Goal: Transaction & Acquisition: Purchase product/service

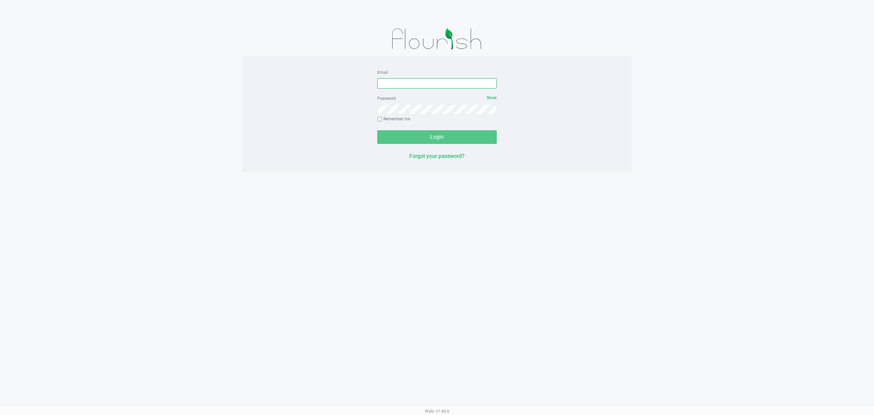
drag, startPoint x: 434, startPoint y: 81, endPoint x: 409, endPoint y: 100, distance: 31.4
click at [433, 81] on input "Email" at bounding box center [437, 83] width 120 height 10
type input "[EMAIL_ADDRESS][DOMAIN_NAME]"
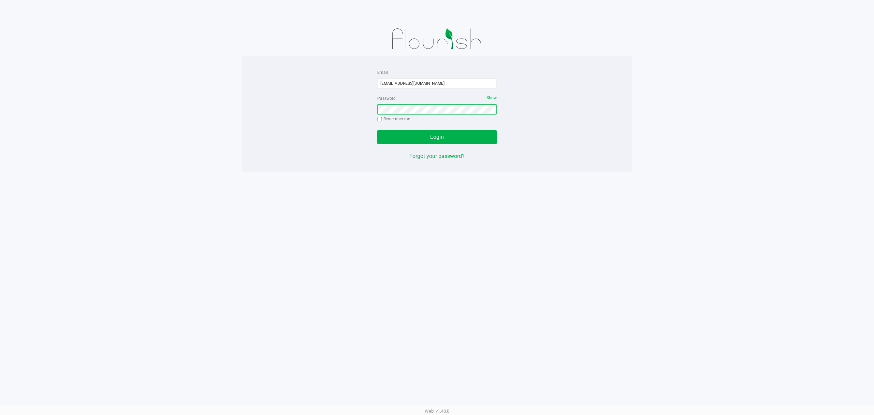
click at [377, 130] on button "Login" at bounding box center [437, 137] width 120 height 14
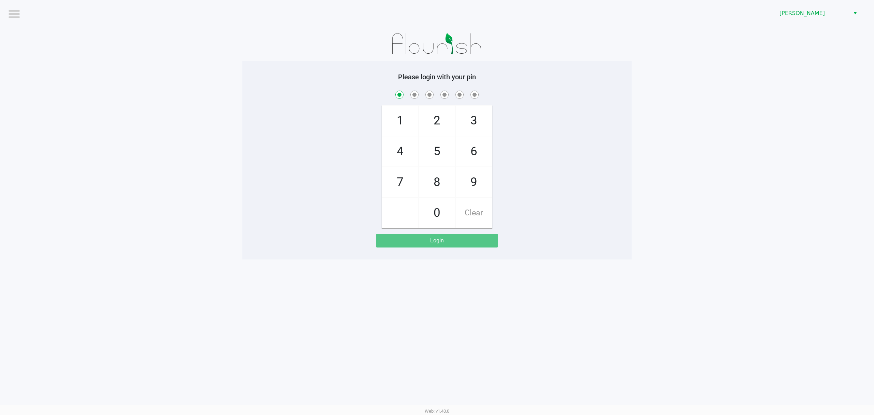
checkbox input "true"
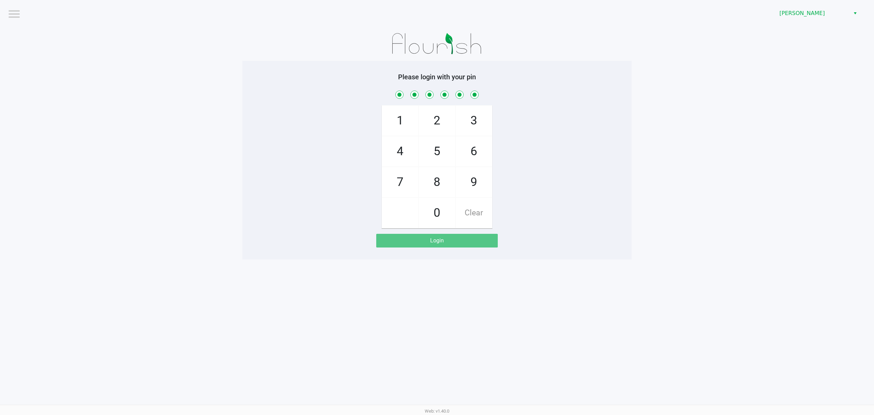
checkbox input "true"
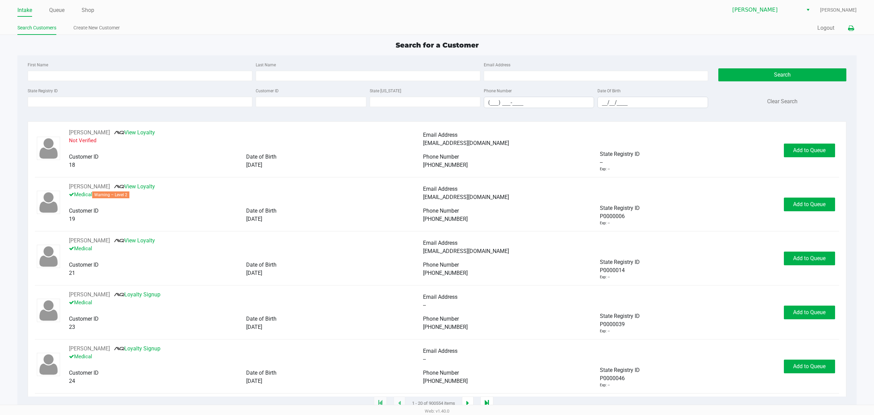
click at [848, 29] on icon at bounding box center [851, 28] width 6 height 5
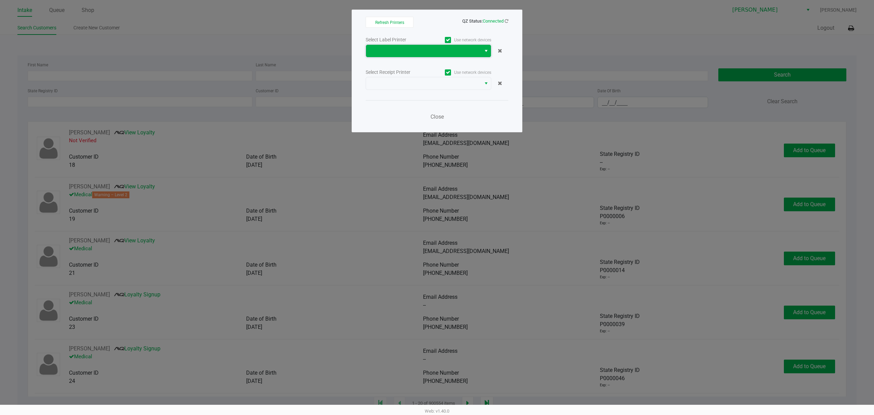
click at [380, 45] on span at bounding box center [423, 51] width 115 height 12
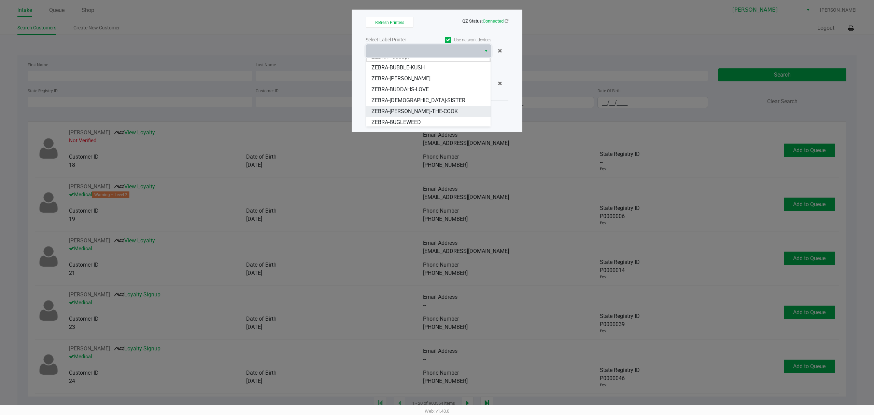
scroll to position [8, 0]
click at [392, 122] on span "ZEBRA-BUGLEWEED" at bounding box center [397, 121] width 50 height 8
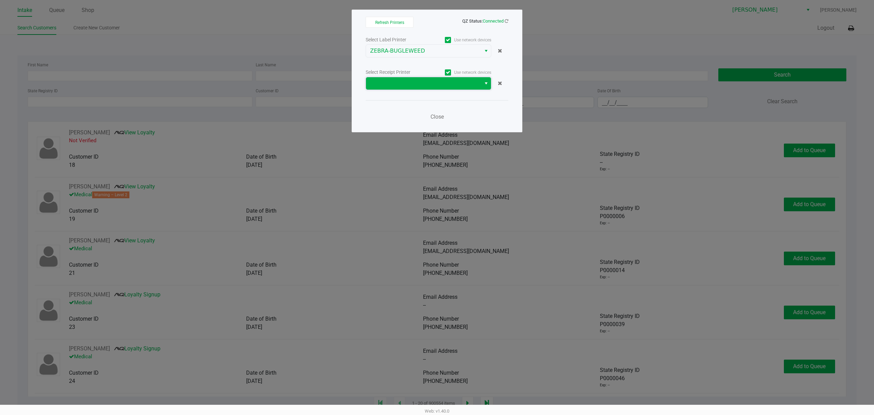
click at [408, 79] on span at bounding box center [423, 83] width 115 height 12
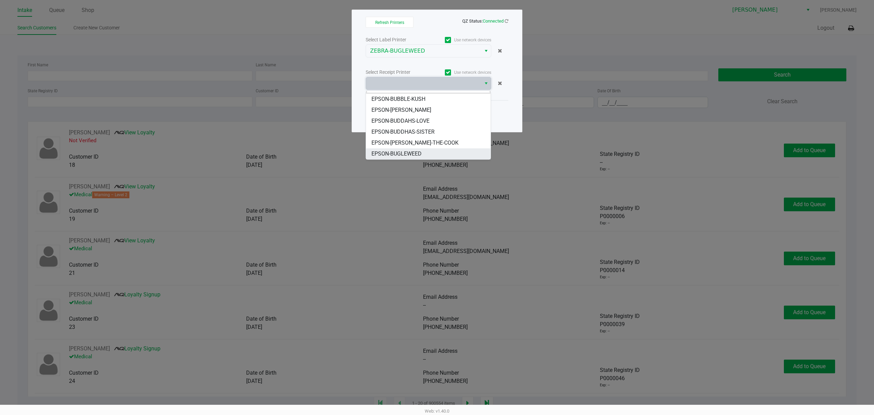
click at [398, 149] on li "EPSON-BUGLEWEED" at bounding box center [428, 153] width 125 height 11
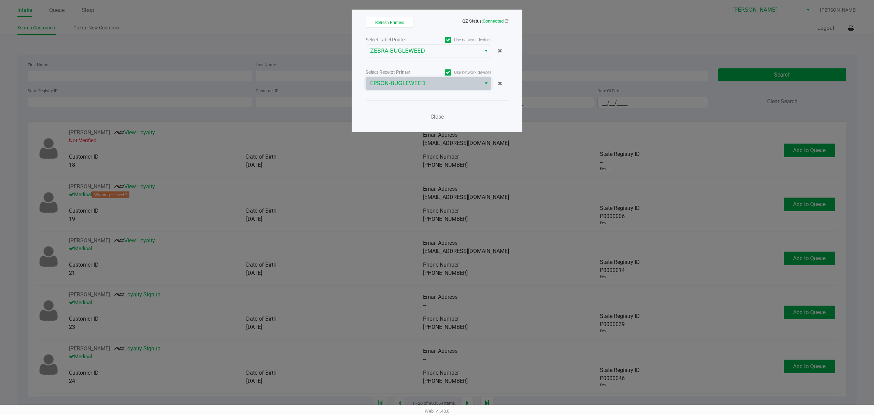
click at [400, 117] on div "Close" at bounding box center [437, 112] width 143 height 25
click at [445, 116] on button "Close" at bounding box center [437, 117] width 20 height 14
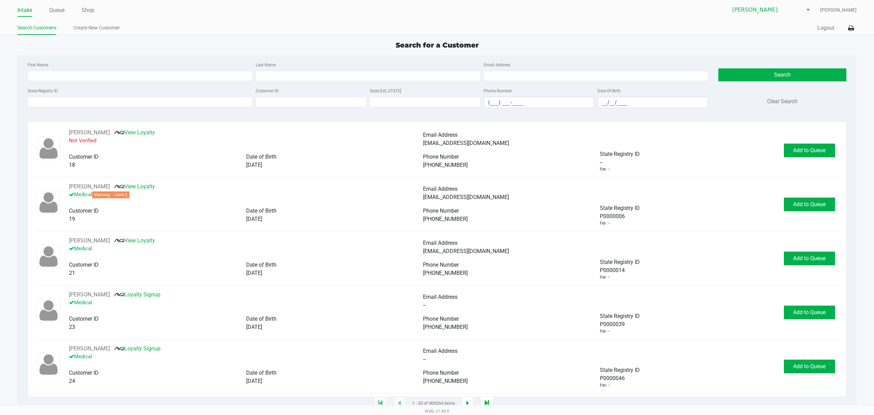
click at [594, 40] on div "Search for a Customer" at bounding box center [437, 45] width 850 height 10
click at [825, 29] on button "Logout" at bounding box center [826, 28] width 17 height 8
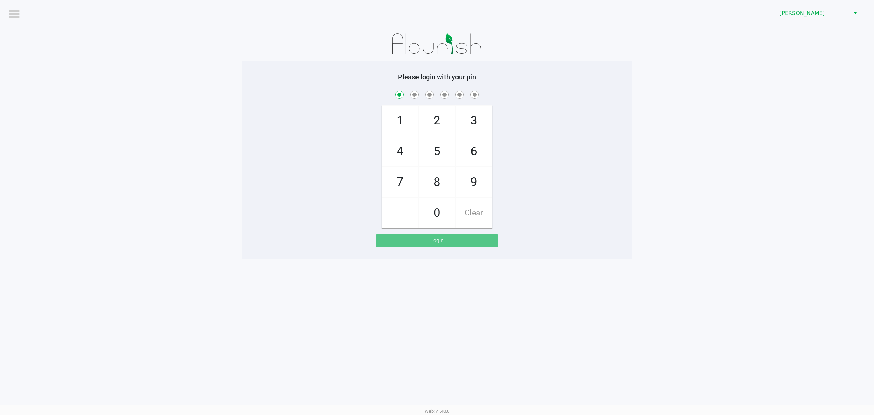
checkbox input "true"
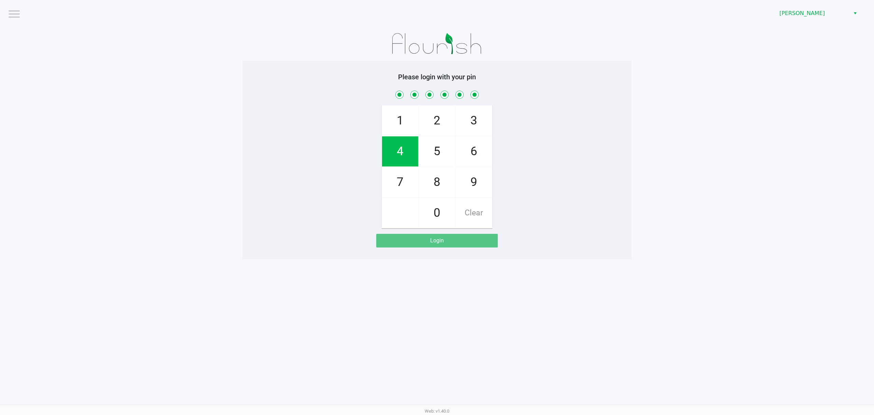
checkbox input "true"
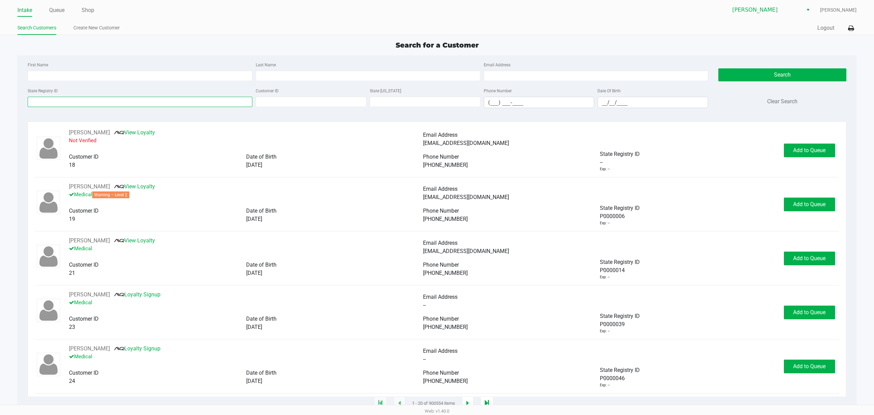
click at [130, 102] on input "State Registry ID" at bounding box center [140, 102] width 225 height 10
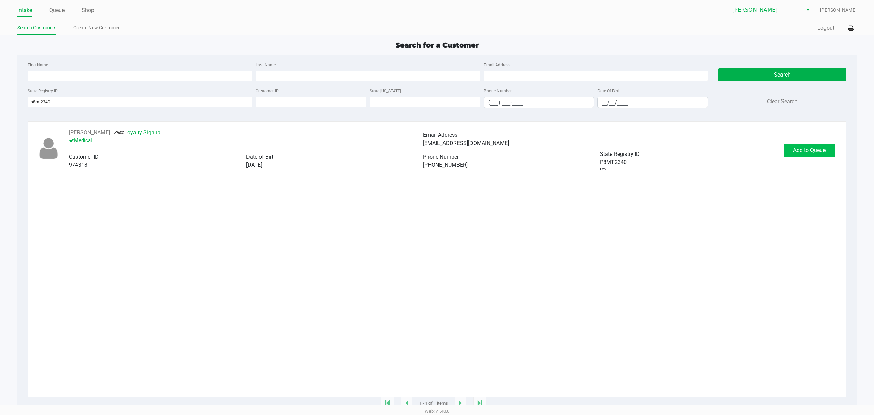
type input "p8mt2340"
click at [809, 153] on span "Add to Queue" at bounding box center [809, 150] width 32 height 6
click at [800, 148] on button "In [GEOGRAPHIC_DATA]" at bounding box center [808, 150] width 48 height 14
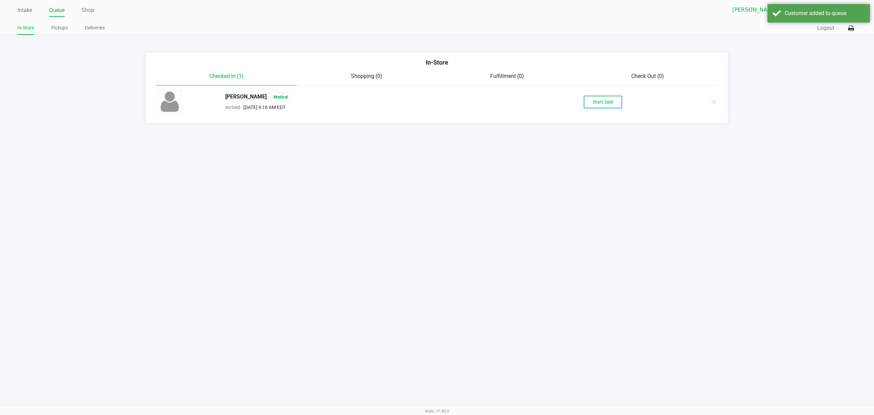
click at [603, 104] on button "Start Sale" at bounding box center [603, 102] width 38 height 12
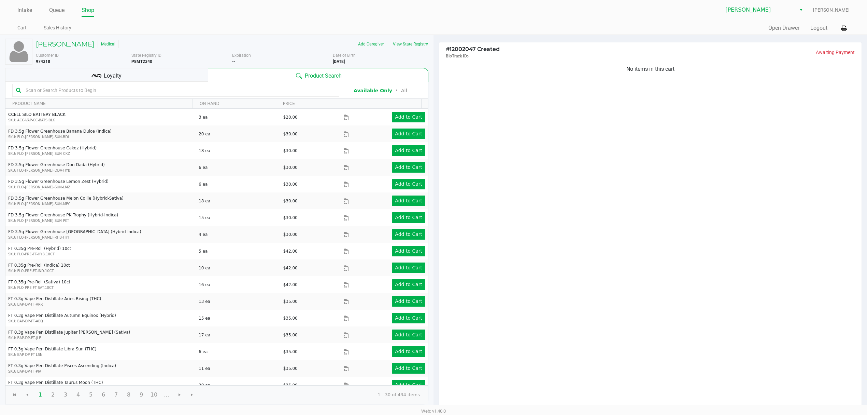
click at [410, 40] on button "View State Registry" at bounding box center [409, 44] width 40 height 11
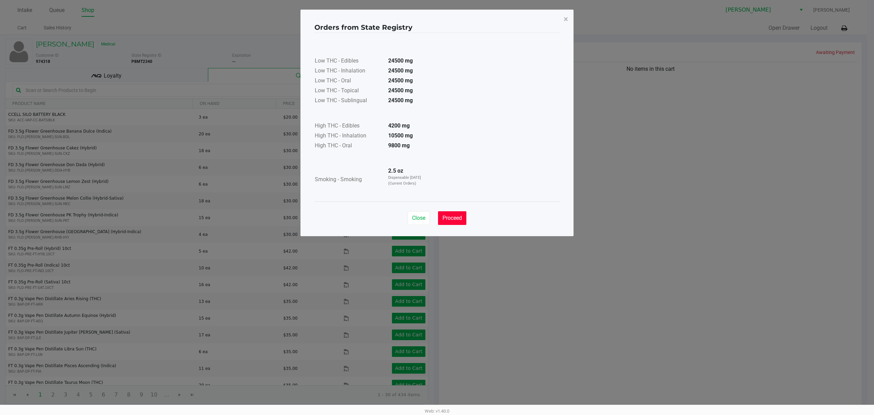
click at [443, 214] on button "Proceed" at bounding box center [452, 218] width 28 height 14
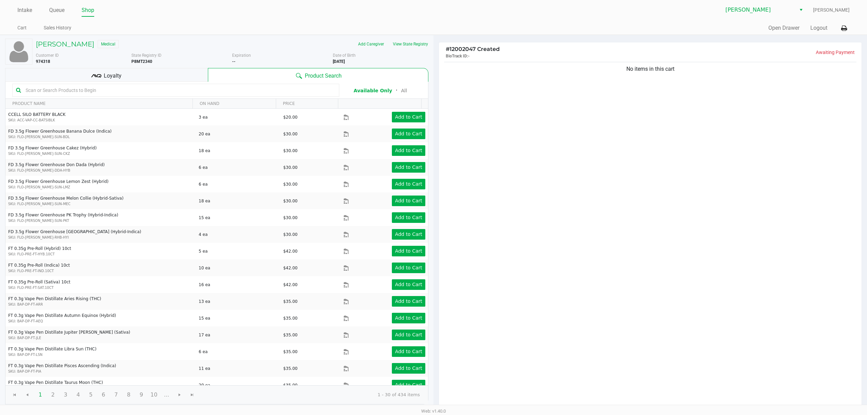
click at [160, 70] on div "Loyalty" at bounding box center [106, 75] width 203 height 14
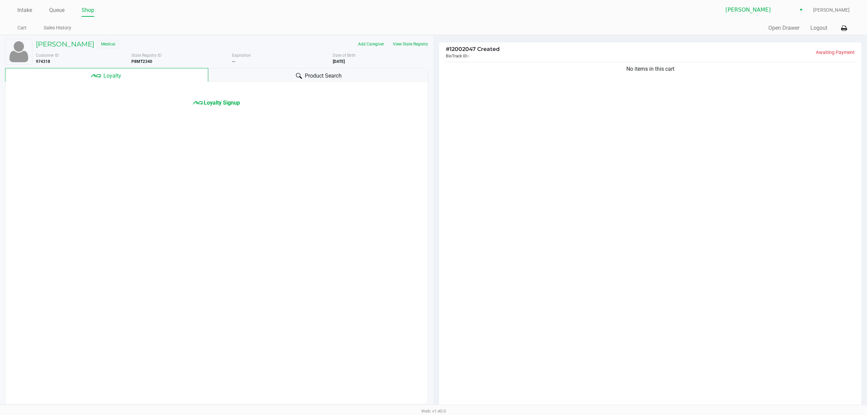
click at [245, 72] on div "Product Search" at bounding box center [318, 75] width 221 height 14
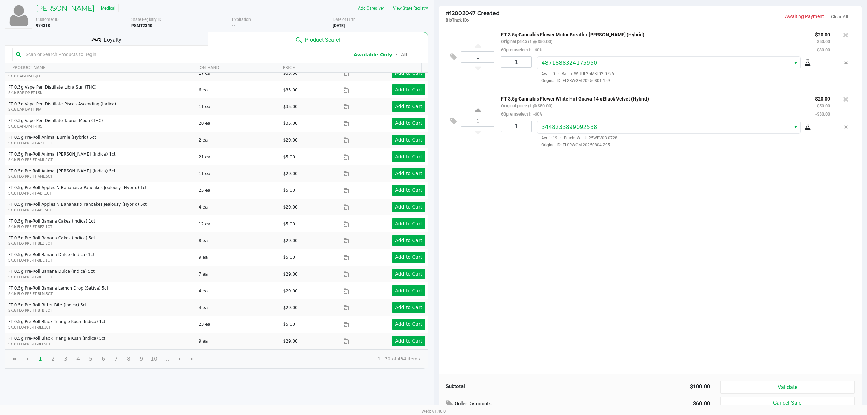
scroll to position [71, 0]
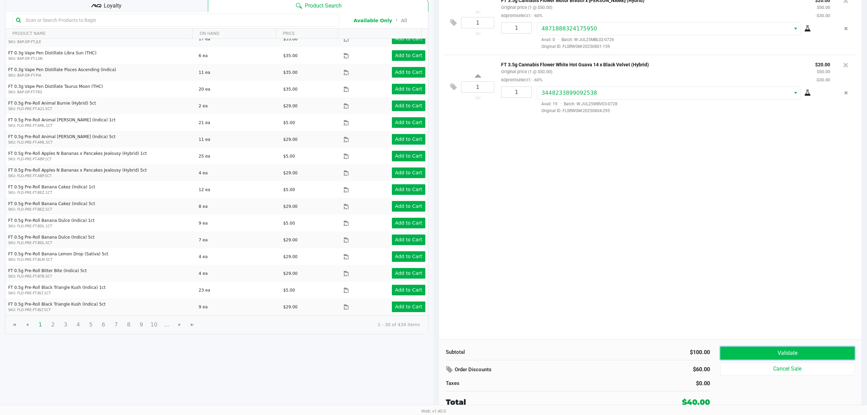
click at [779, 350] on button "Validate" at bounding box center [788, 352] width 135 height 13
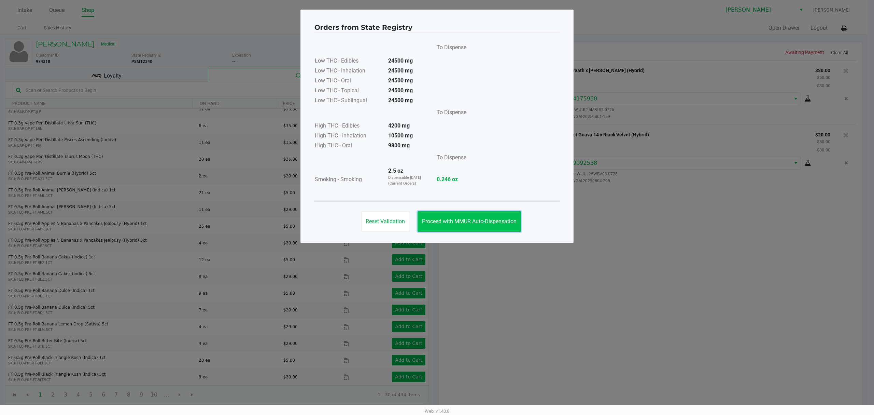
click at [473, 222] on span "Proceed with MMUR Auto-Dispensation" at bounding box center [469, 221] width 95 height 6
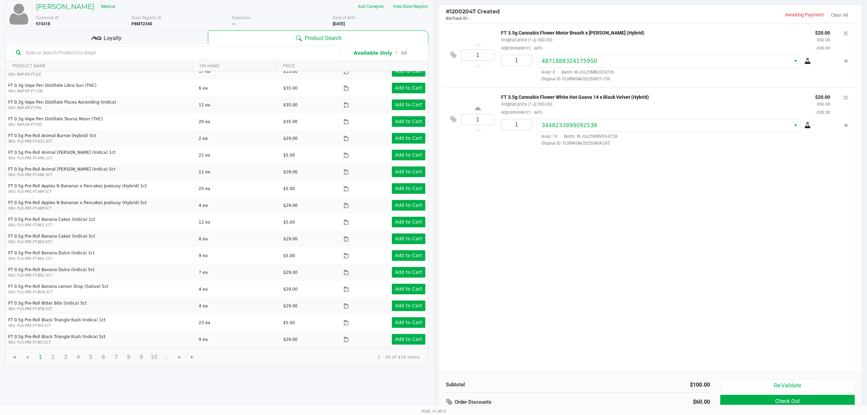
scroll to position [71, 0]
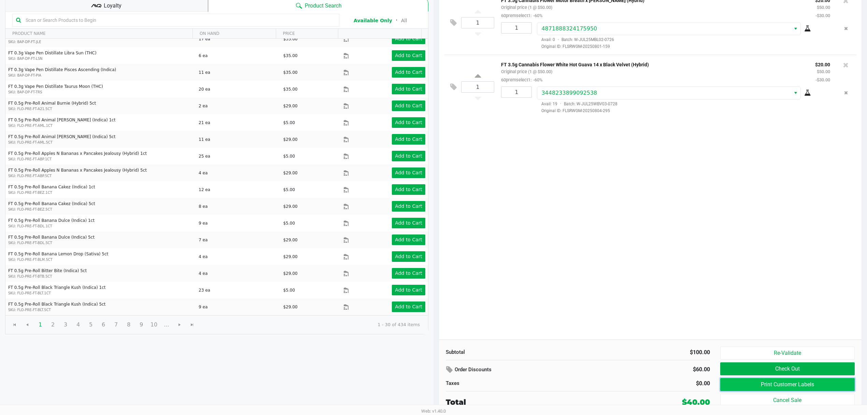
click at [727, 384] on button "Print Customer Labels" at bounding box center [788, 384] width 135 height 13
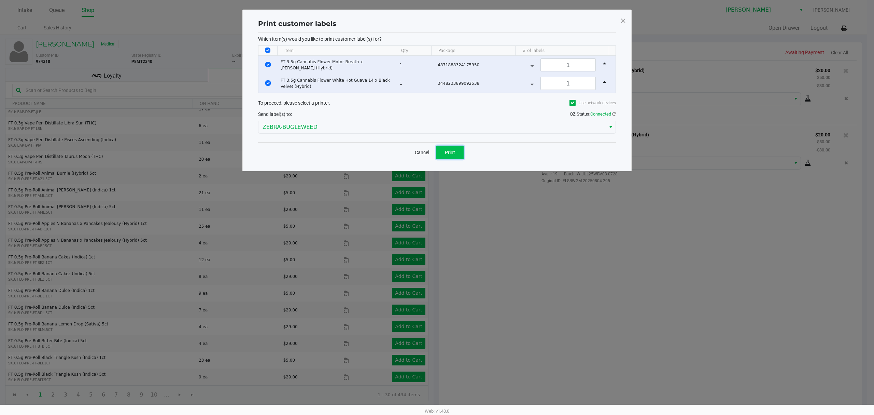
click at [458, 157] on button "Print" at bounding box center [449, 152] width 27 height 14
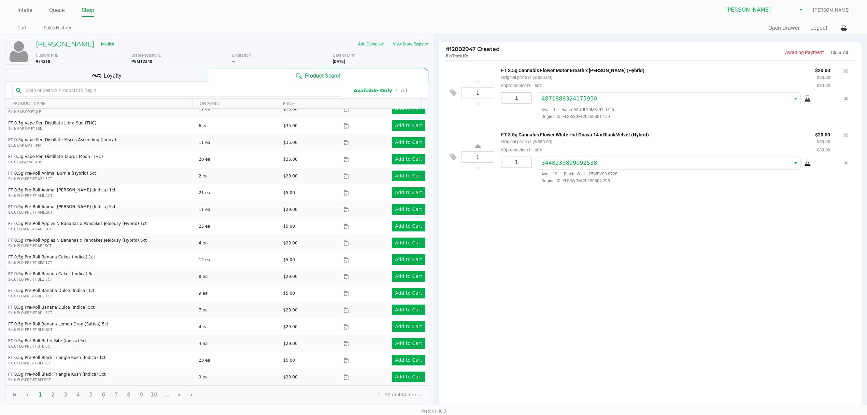
click at [178, 74] on div "Loyalty" at bounding box center [106, 75] width 203 height 14
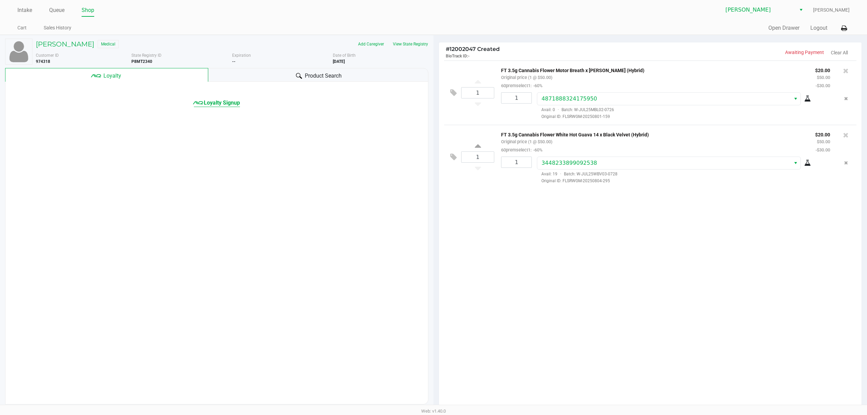
click at [234, 100] on span "Loyalty Signup" at bounding box center [222, 103] width 36 height 8
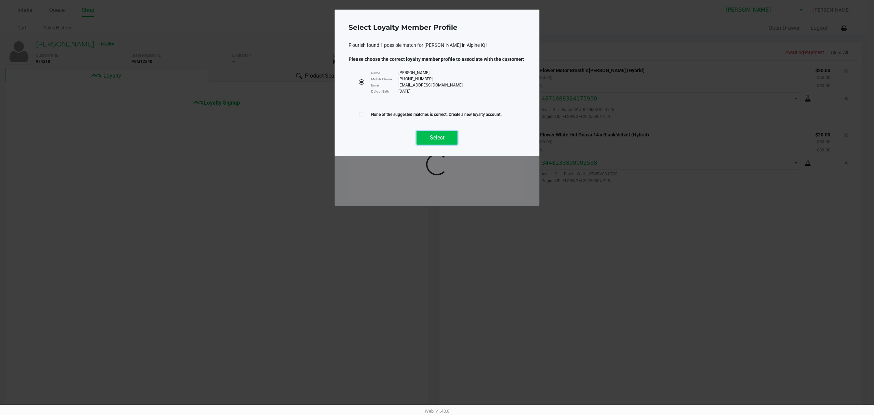
click at [427, 136] on button "Select" at bounding box center [437, 138] width 41 height 14
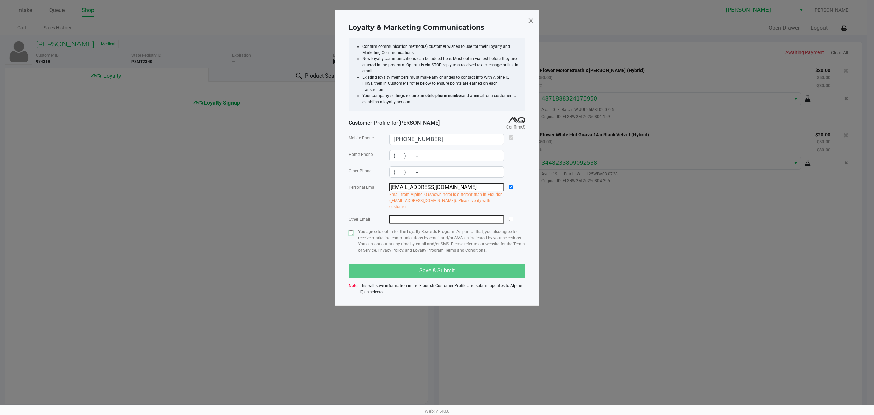
click at [351, 230] on input "checkbox" at bounding box center [351, 232] width 4 height 4
checkbox input "true"
click at [378, 264] on button "Save & Submit" at bounding box center [437, 271] width 177 height 14
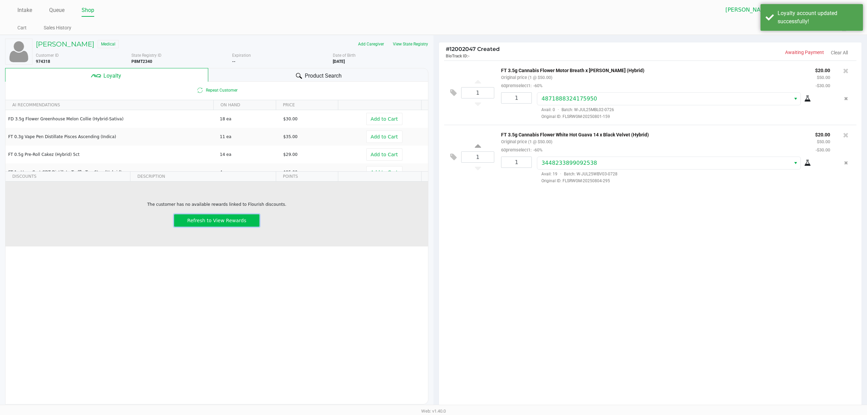
click at [239, 216] on button "Refresh to View Rewards" at bounding box center [216, 220] width 85 height 12
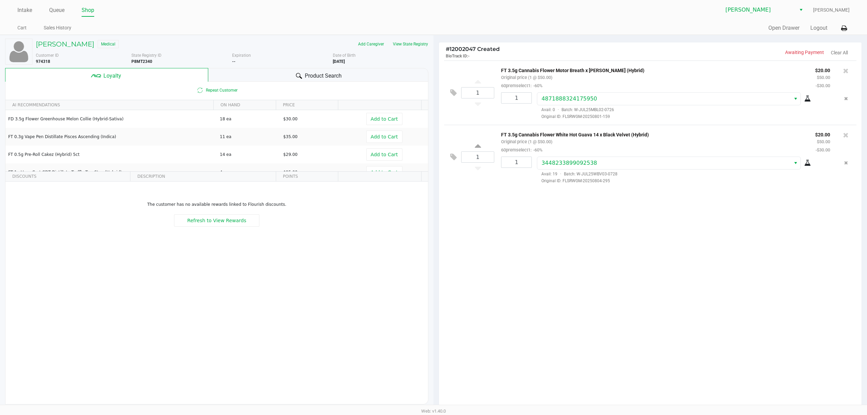
click at [704, 304] on div "1 FT 3.5g Cannabis Flower Motor Breath x [PERSON_NAME] (Hybrid) Original price …" at bounding box center [650, 234] width 423 height 349
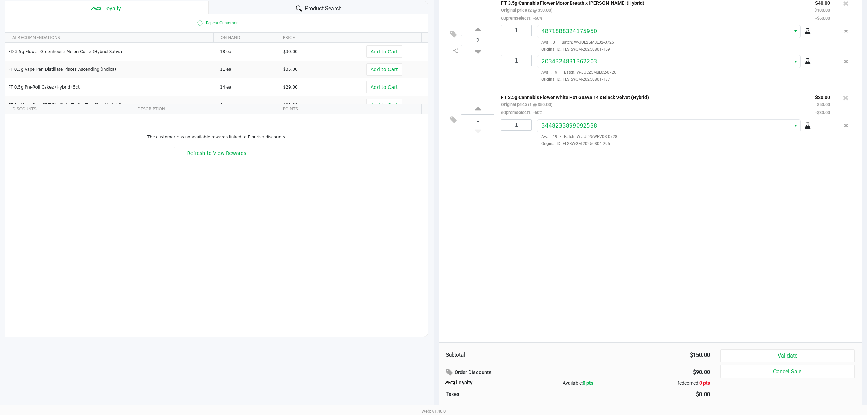
scroll to position [79, 0]
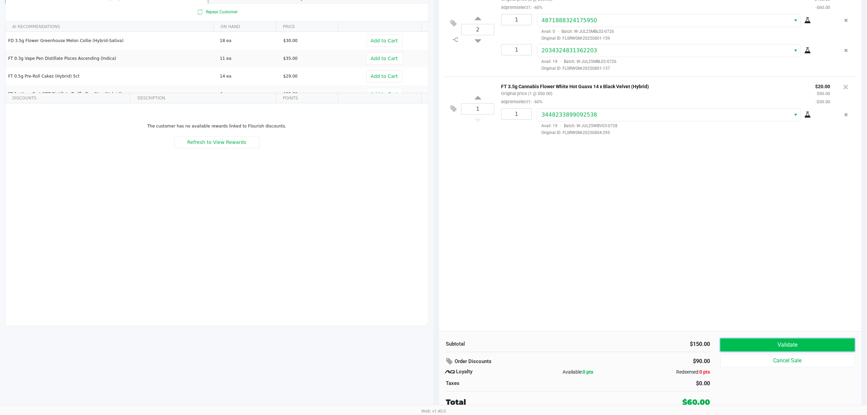
click at [751, 346] on button "Validate" at bounding box center [788, 344] width 135 height 13
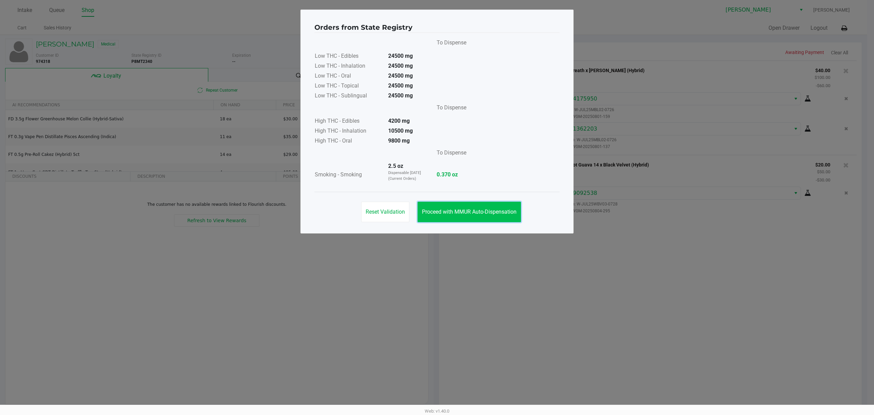
click at [451, 207] on button "Proceed with MMUR Auto-Dispensation" at bounding box center [469, 211] width 103 height 20
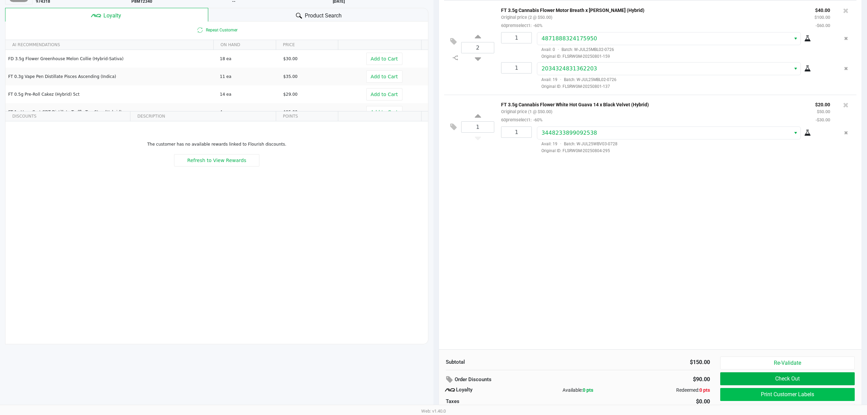
scroll to position [79, 0]
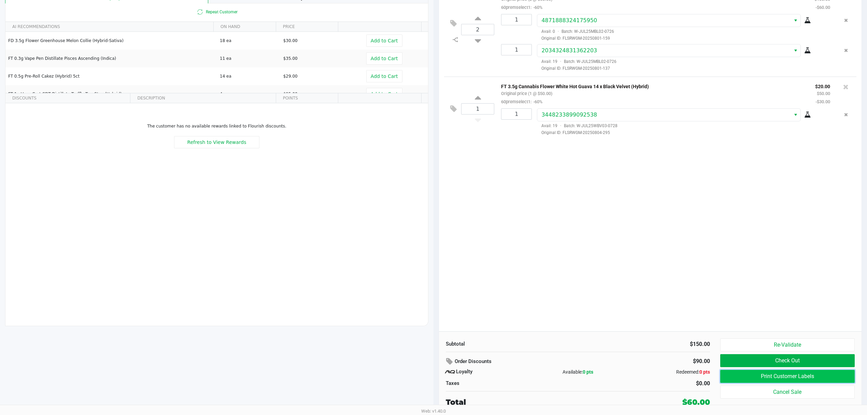
click at [741, 373] on button "Print Customer Labels" at bounding box center [788, 375] width 135 height 13
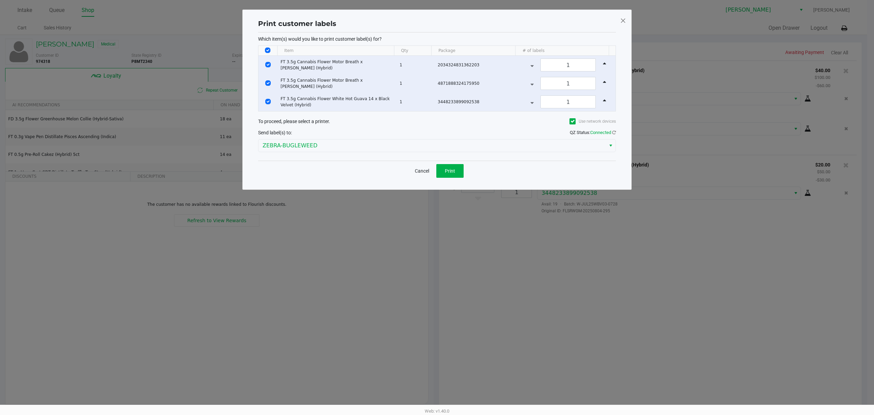
click at [267, 50] on input "Select All Rows" at bounding box center [267, 49] width 5 height 5
checkbox input "false"
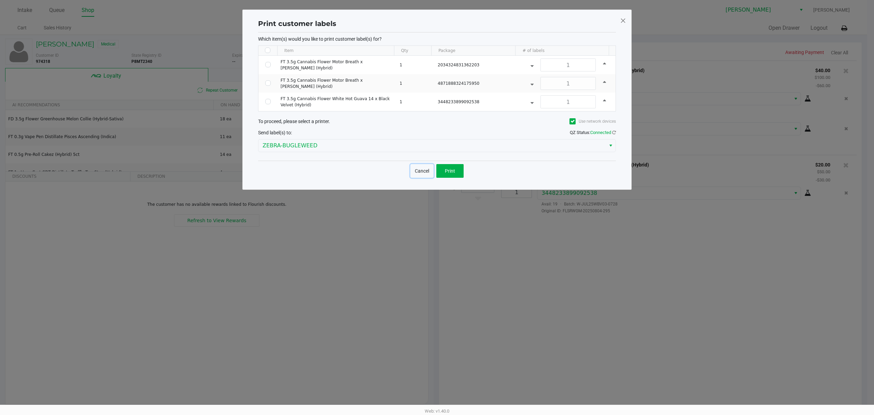
click at [423, 174] on button "Cancel" at bounding box center [421, 171] width 23 height 14
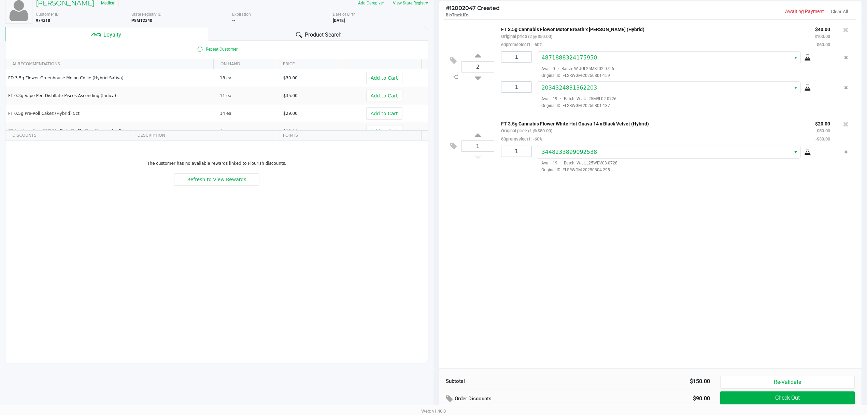
scroll to position [79, 0]
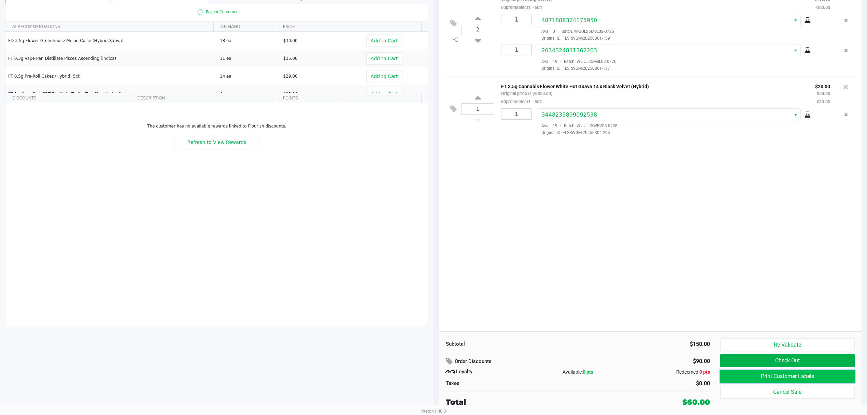
click at [749, 378] on button "Print Customer Labels" at bounding box center [788, 375] width 135 height 13
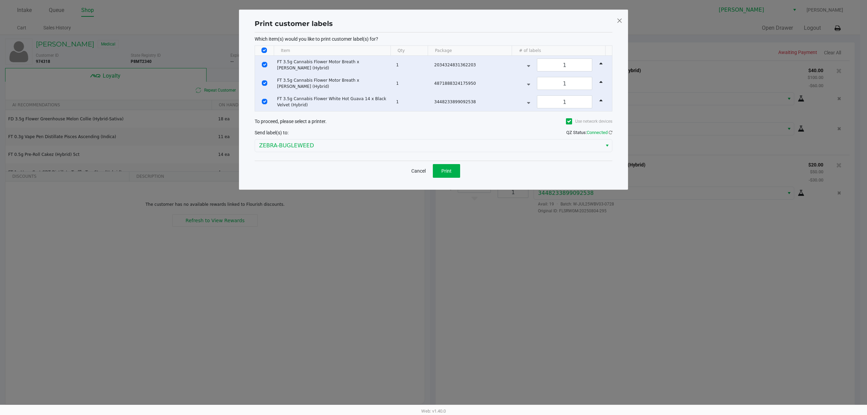
scroll to position [0, 0]
click at [267, 44] on div "Which item(s) would you like to print customer label(s) for? Item Qty Package #…" at bounding box center [437, 96] width 358 height 128
click at [268, 50] on input "Select All Rows" at bounding box center [267, 49] width 5 height 5
checkbox input "false"
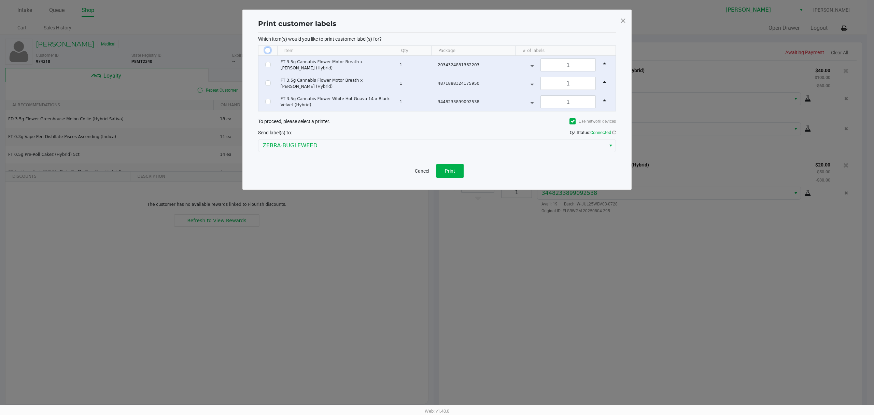
checkbox input "false"
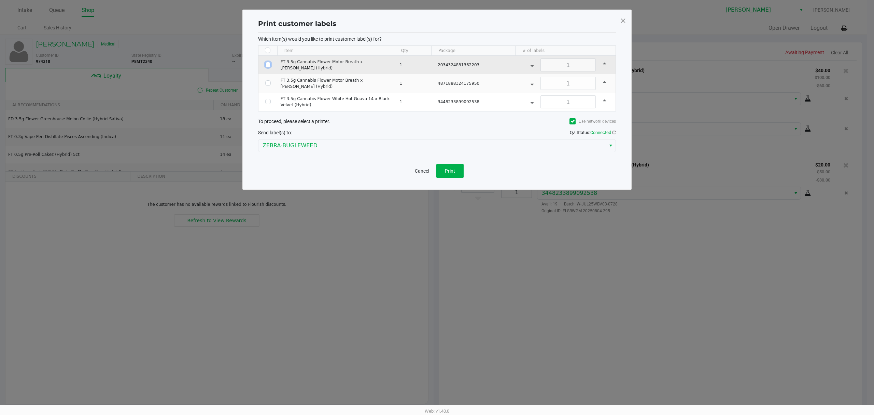
click at [266, 66] on input "Select Row" at bounding box center [267, 64] width 5 height 5
checkbox input "true"
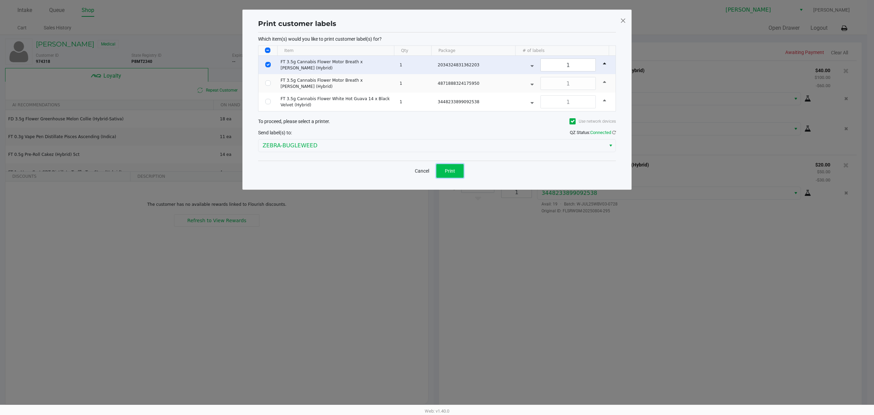
click at [454, 170] on span "Print" at bounding box center [450, 170] width 10 height 5
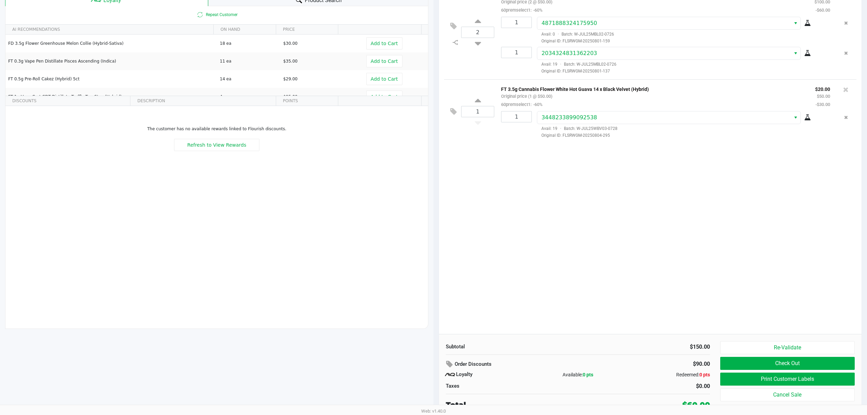
scroll to position [79, 0]
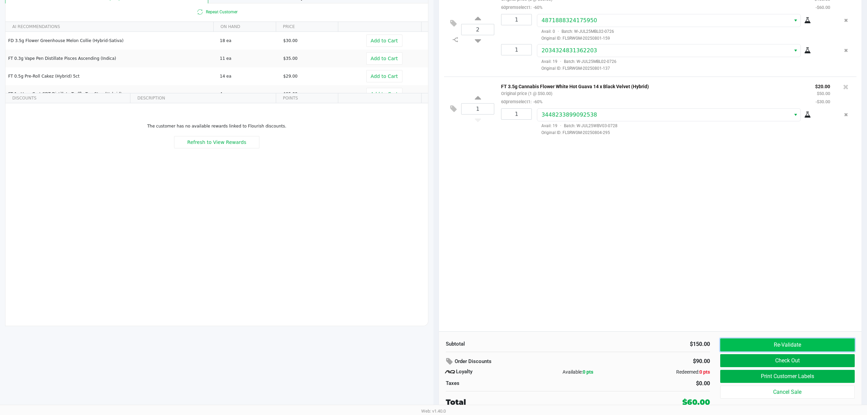
click at [743, 344] on button "Re-Validate" at bounding box center [788, 344] width 135 height 13
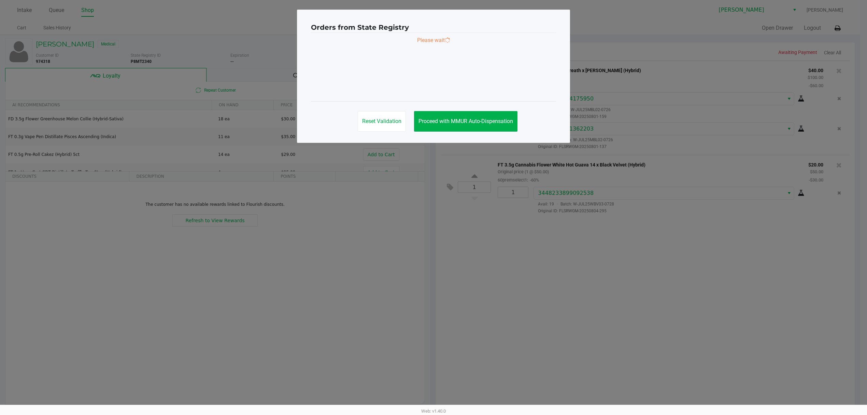
scroll to position [0, 0]
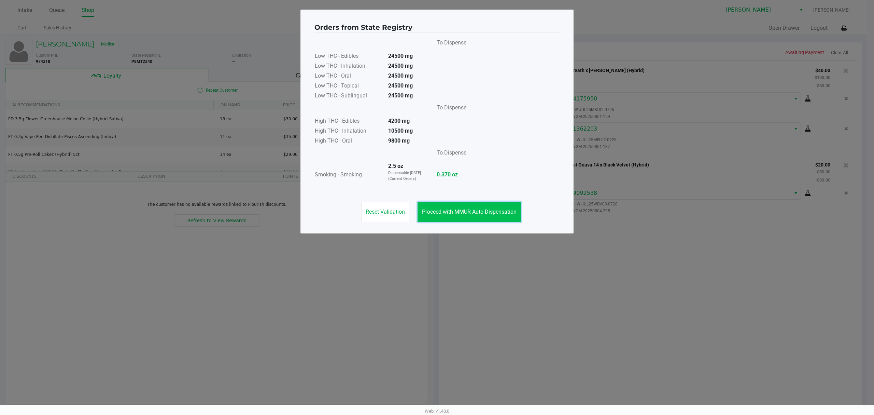
click at [475, 210] on span "Proceed with MMUR Auto-Dispensation" at bounding box center [469, 211] width 95 height 6
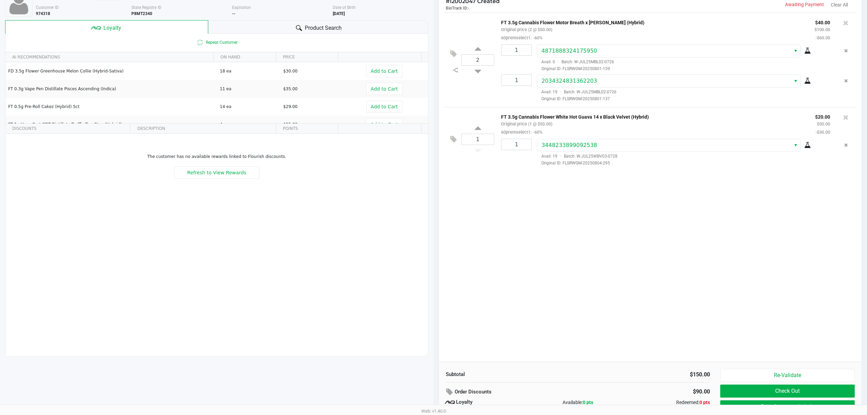
scroll to position [79, 0]
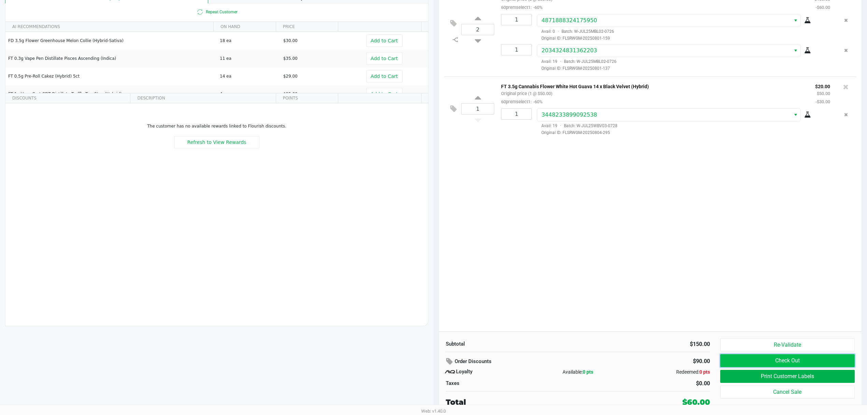
click at [749, 357] on button "Check Out" at bounding box center [788, 360] width 135 height 13
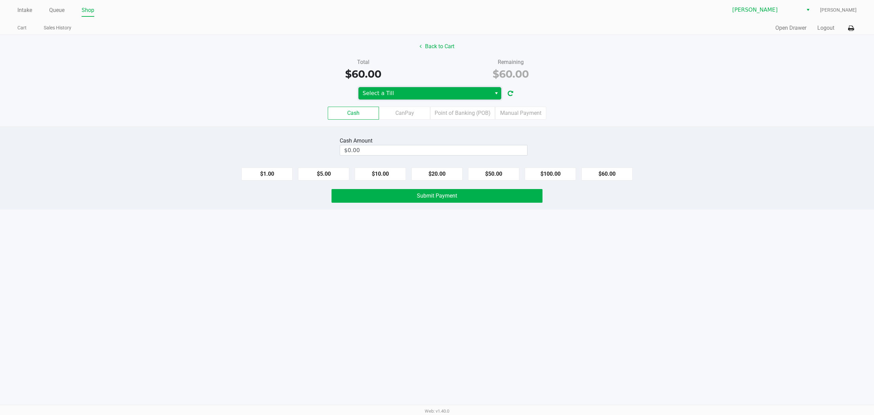
click at [439, 99] on span "Select a Till" at bounding box center [425, 93] width 133 height 12
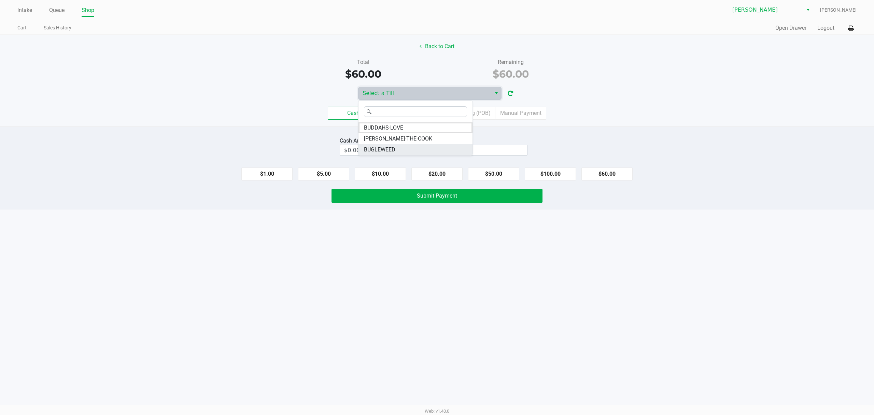
click at [406, 148] on li "BUGLEWEED" at bounding box center [416, 149] width 114 height 11
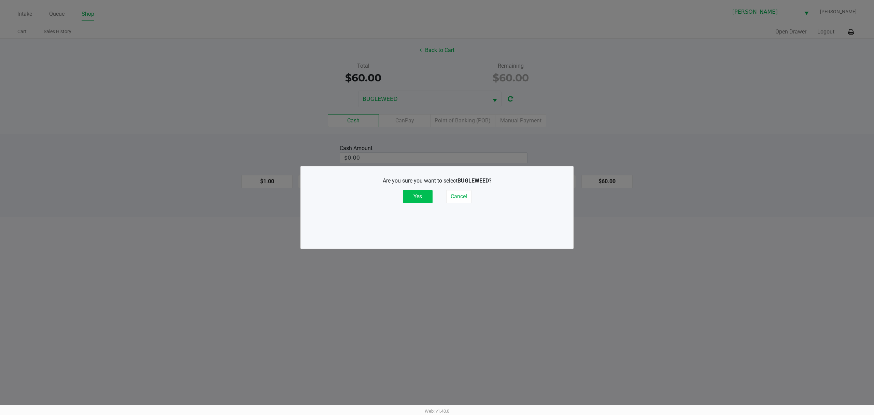
click at [425, 197] on button "Yes" at bounding box center [418, 196] width 30 height 13
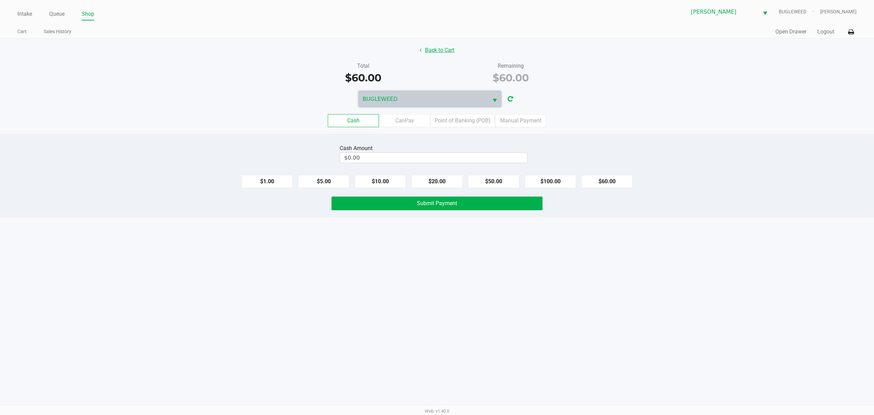
click at [439, 47] on button "Back to Cart" at bounding box center [437, 50] width 44 height 13
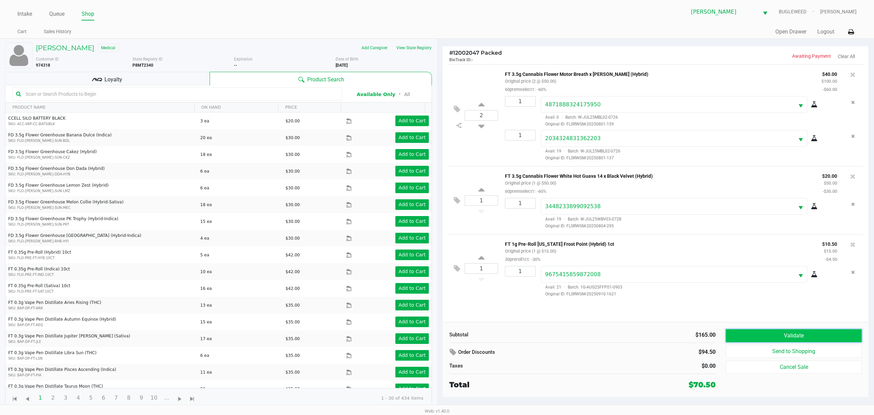
click at [750, 341] on button "Validate" at bounding box center [794, 335] width 136 height 13
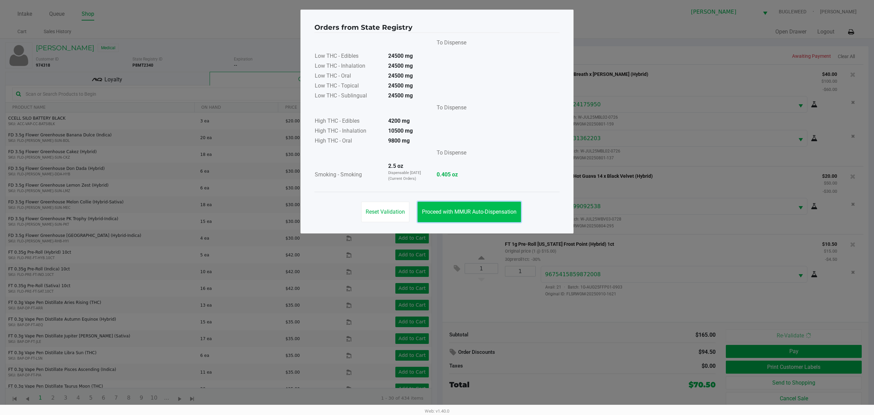
click at [494, 213] on span "Proceed with MMUR Auto-Dispensation" at bounding box center [469, 211] width 95 height 6
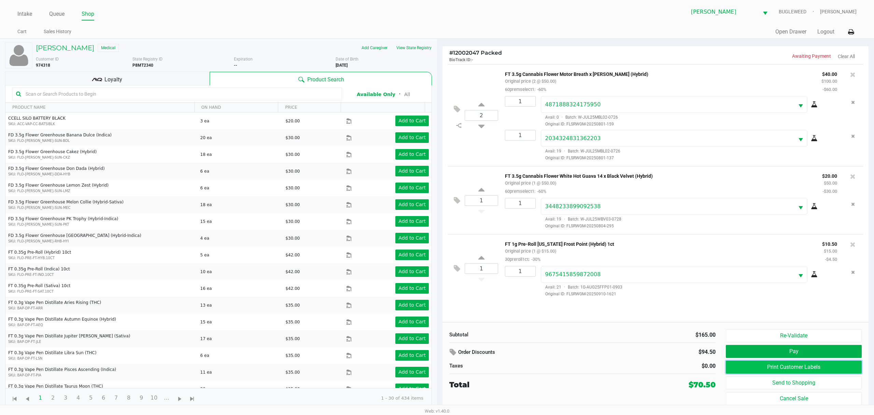
click at [735, 367] on button "Print Customer Labels" at bounding box center [794, 366] width 136 height 13
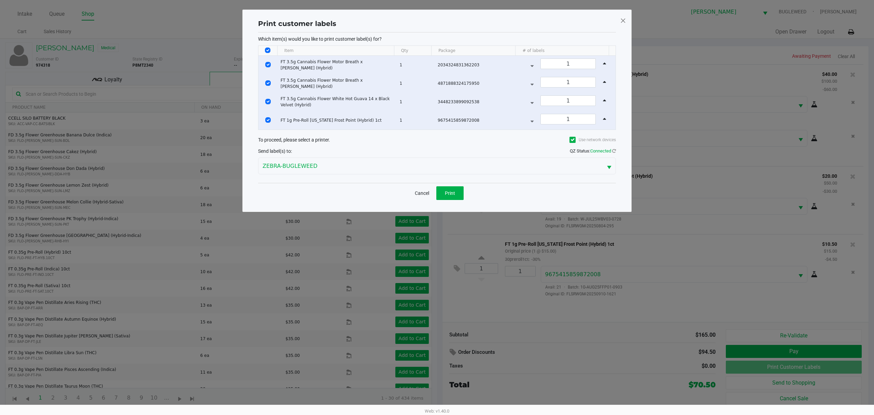
click at [269, 50] on input "Select All Rows" at bounding box center [267, 49] width 5 height 5
checkbox input "false"
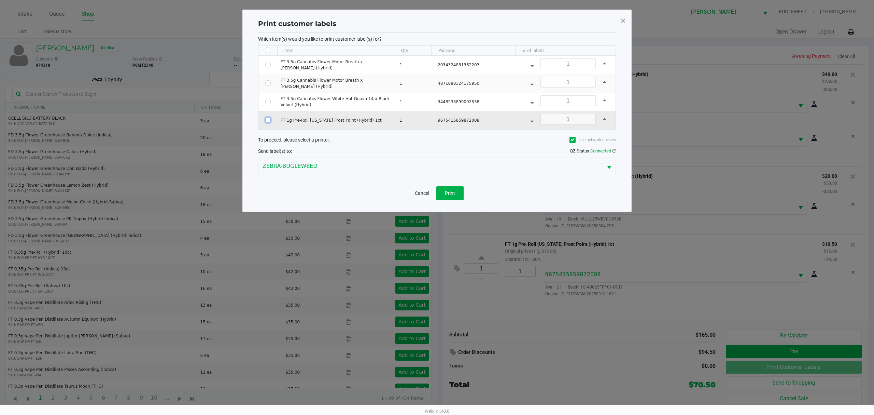
click at [268, 123] on input "Select Row" at bounding box center [267, 119] width 5 height 5
checkbox input "true"
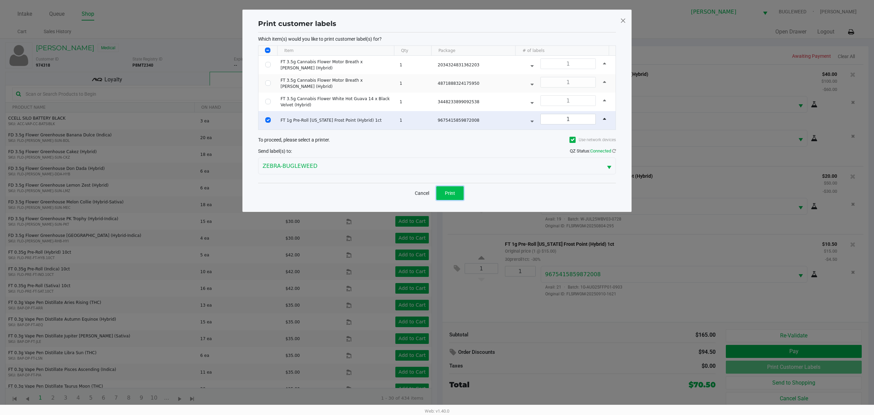
click at [447, 194] on span "Print" at bounding box center [450, 192] width 10 height 5
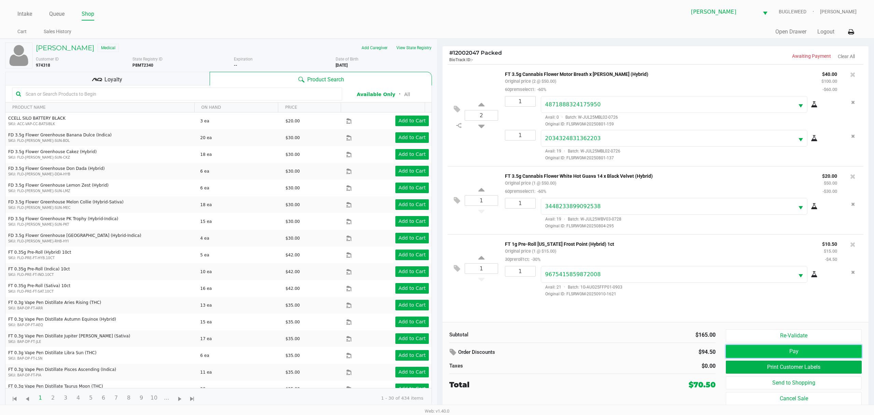
click at [796, 350] on button "Pay" at bounding box center [794, 351] width 136 height 13
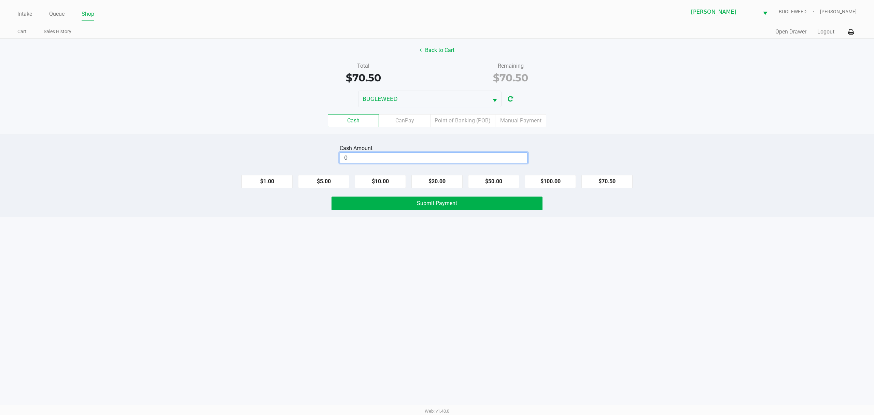
click at [457, 156] on input "0" at bounding box center [433, 158] width 187 height 10
type input "$71.00"
click at [493, 246] on div "Intake Queue Shop [PERSON_NAME] BUGLEWEED [PERSON_NAME] Cart Sales History Quic…" at bounding box center [437, 207] width 874 height 415
click at [482, 206] on button "Submit Payment" at bounding box center [437, 203] width 211 height 14
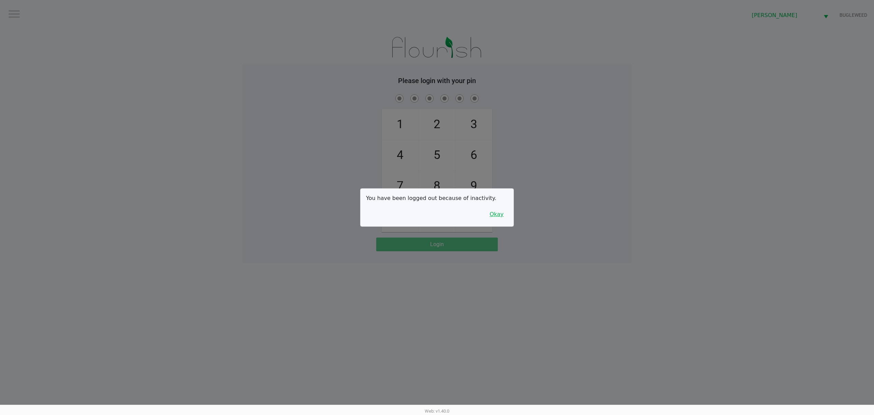
click at [500, 213] on button "Okay" at bounding box center [496, 214] width 23 height 13
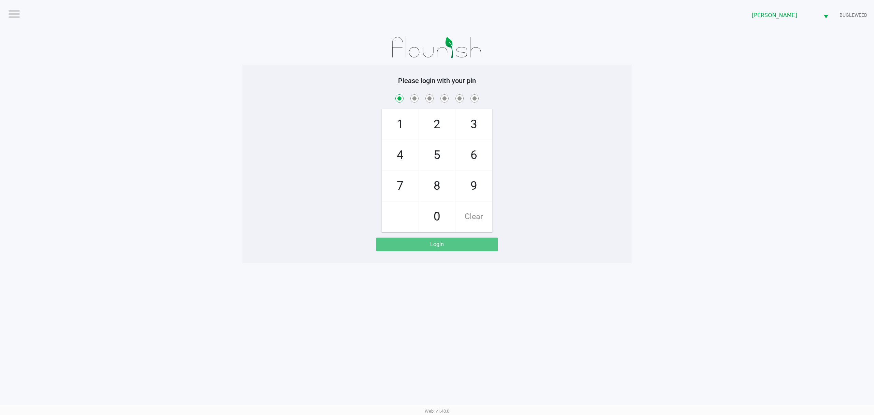
checkbox input "true"
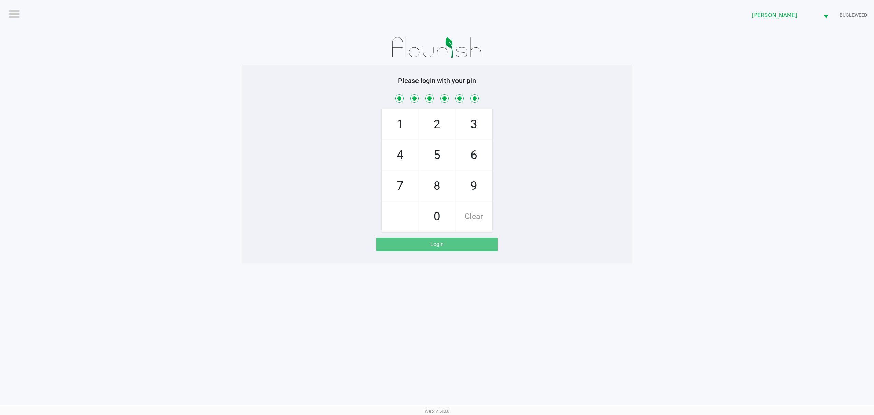
checkbox input "true"
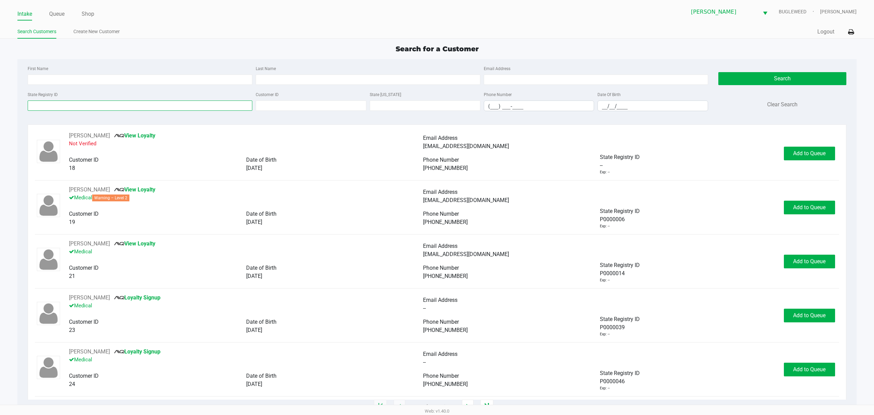
click at [62, 106] on input "State Registry ID" at bounding box center [140, 105] width 225 height 10
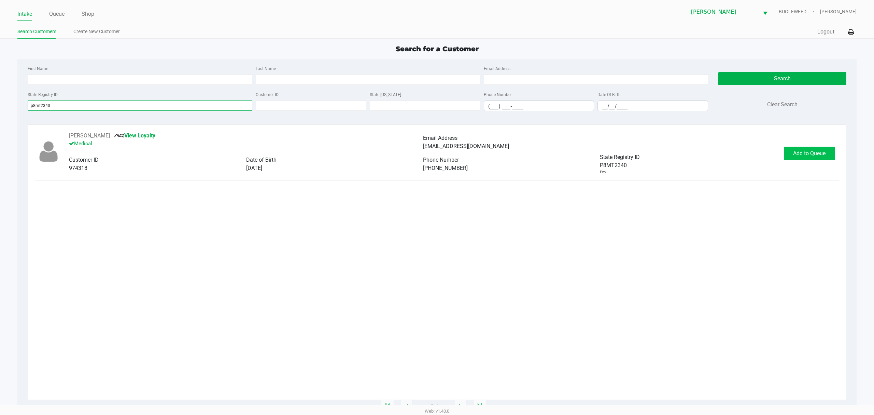
type input "p8mt2340"
click at [826, 152] on button "Add to Queue" at bounding box center [809, 153] width 51 height 14
click at [819, 154] on button "In [GEOGRAPHIC_DATA]" at bounding box center [808, 153] width 48 height 14
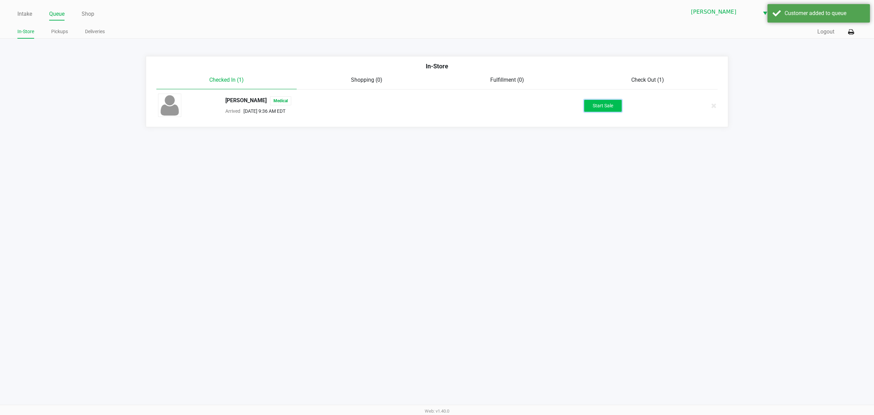
click at [604, 106] on button "Start Sale" at bounding box center [603, 106] width 38 height 12
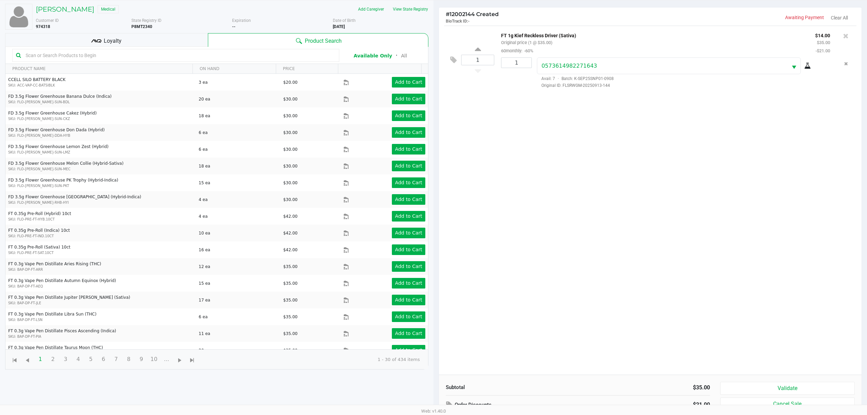
scroll to position [74, 0]
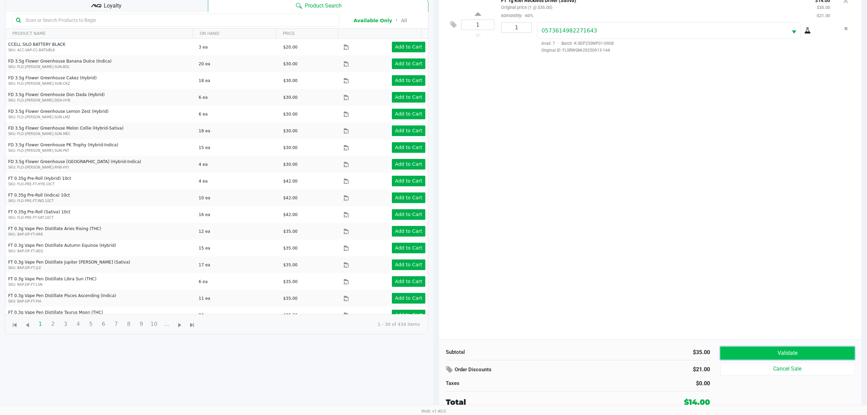
click at [766, 348] on button "Validate" at bounding box center [788, 352] width 135 height 13
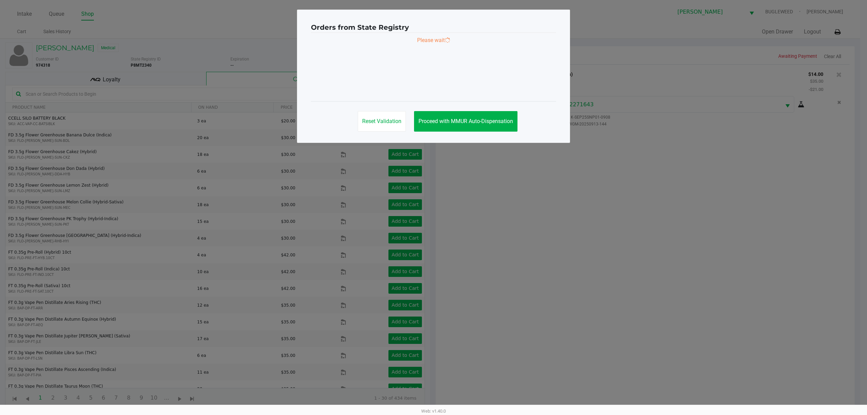
scroll to position [0, 0]
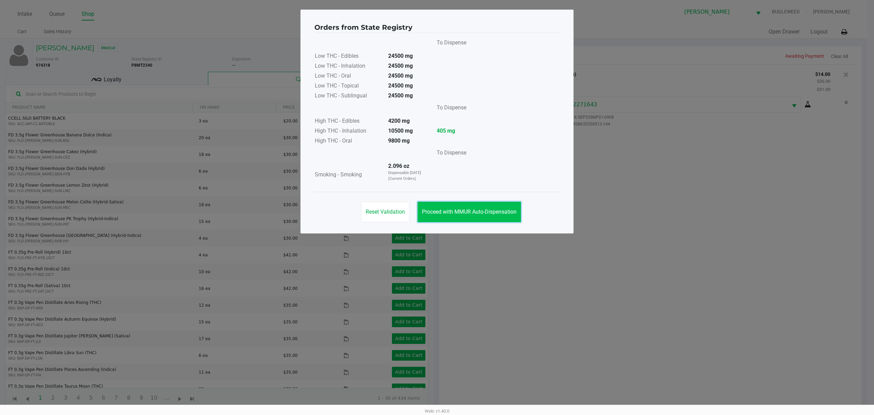
click at [492, 210] on span "Proceed with MMUR Auto-Dispensation" at bounding box center [469, 211] width 95 height 6
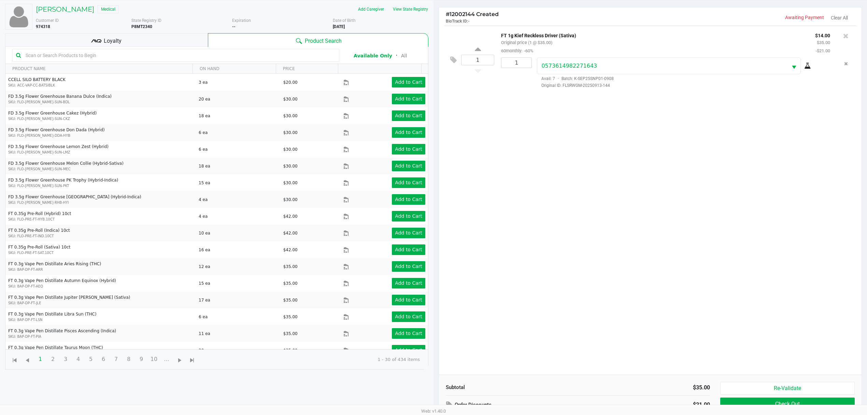
scroll to position [74, 0]
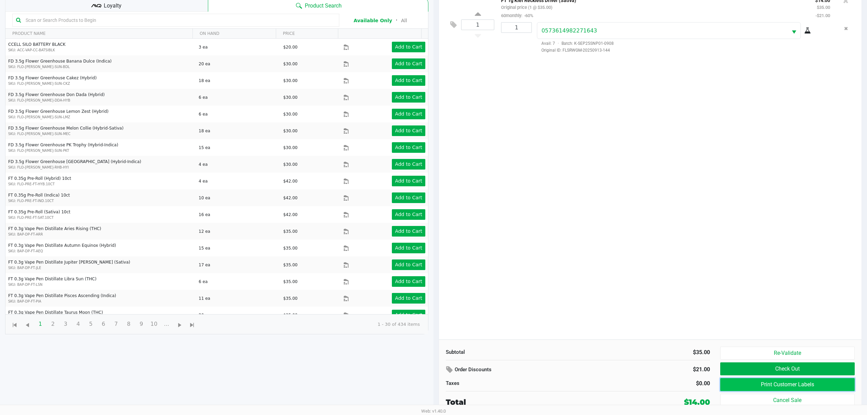
click at [751, 381] on button "Print Customer Labels" at bounding box center [788, 384] width 135 height 13
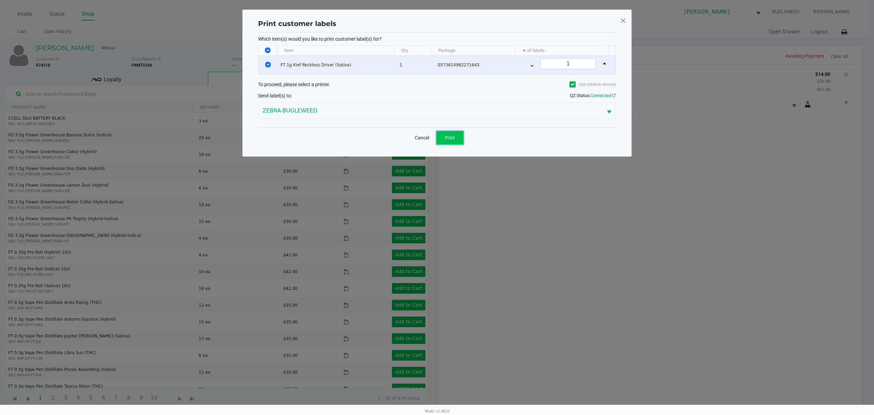
click at [447, 137] on span "Print" at bounding box center [450, 137] width 10 height 5
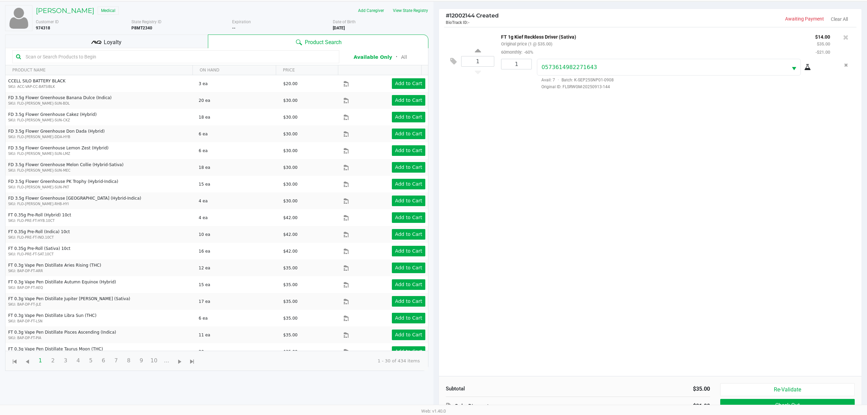
scroll to position [74, 0]
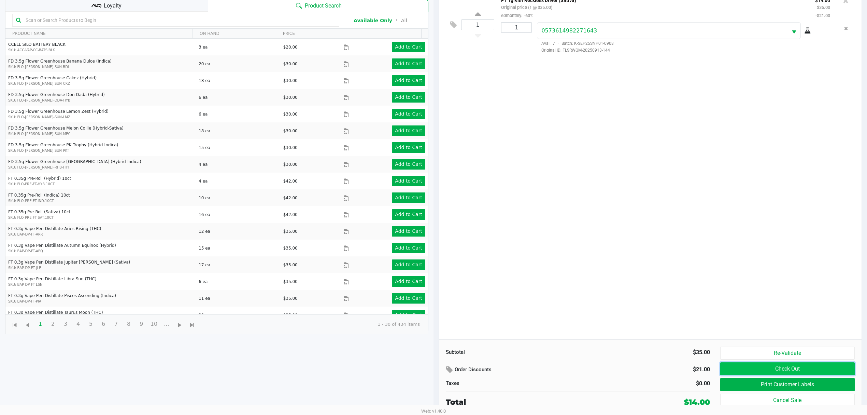
click at [734, 370] on button "Check Out" at bounding box center [788, 368] width 135 height 13
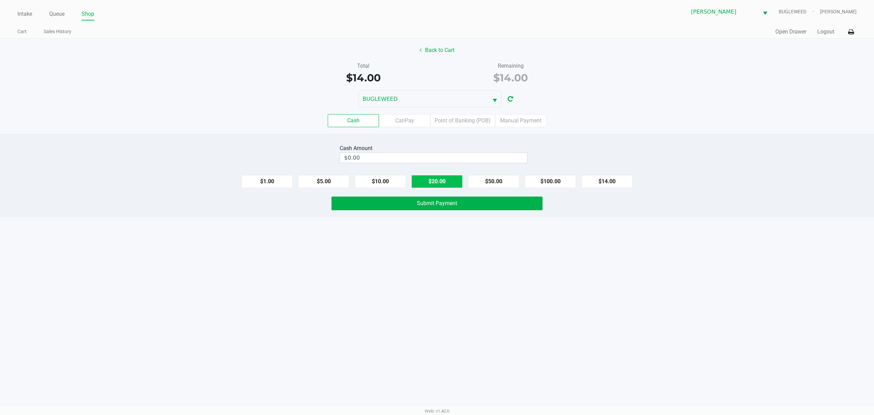
click at [452, 186] on button "$20.00" at bounding box center [436, 181] width 51 height 13
type input "$20.00"
drag, startPoint x: 416, startPoint y: 306, endPoint x: 443, endPoint y: 180, distance: 128.5
click at [418, 291] on div "Intake Queue Shop [PERSON_NAME] BUGLEWEED [PERSON_NAME] Cart Sales History Quic…" at bounding box center [437, 207] width 874 height 415
click at [434, 205] on span "Submit Payment" at bounding box center [437, 203] width 40 height 6
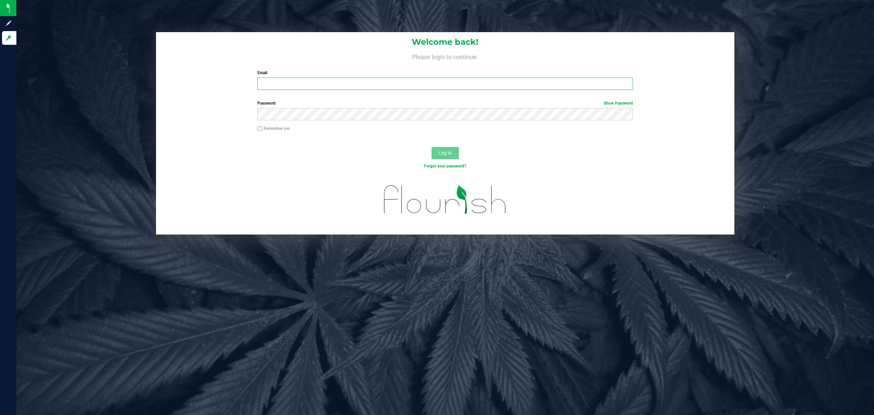
click at [352, 79] on input "Email" at bounding box center [445, 84] width 376 height 12
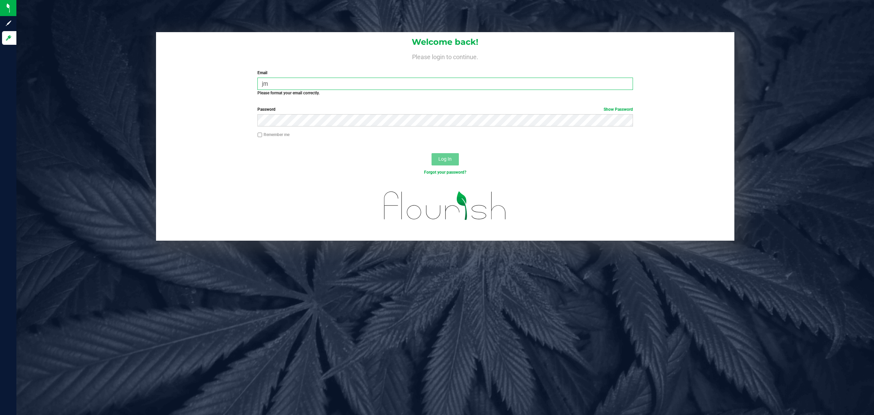
type input "j"
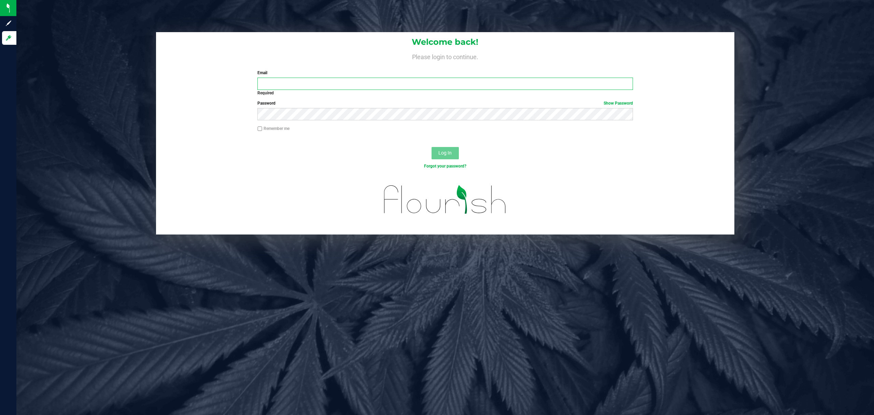
click at [353, 83] on input "Email" at bounding box center [445, 84] width 376 height 12
type input "[EMAIL_ADDRESS][DOMAIN_NAME]"
click at [432, 147] on button "Log In" at bounding box center [445, 153] width 27 height 12
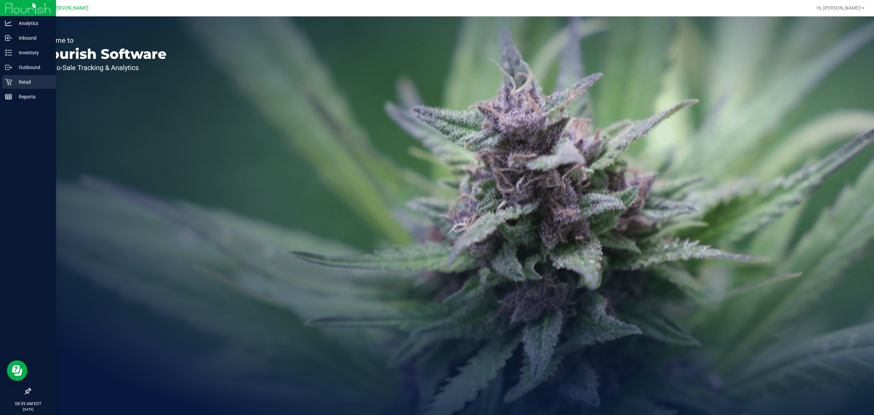
click at [3, 78] on div "Retail" at bounding box center [29, 82] width 54 height 14
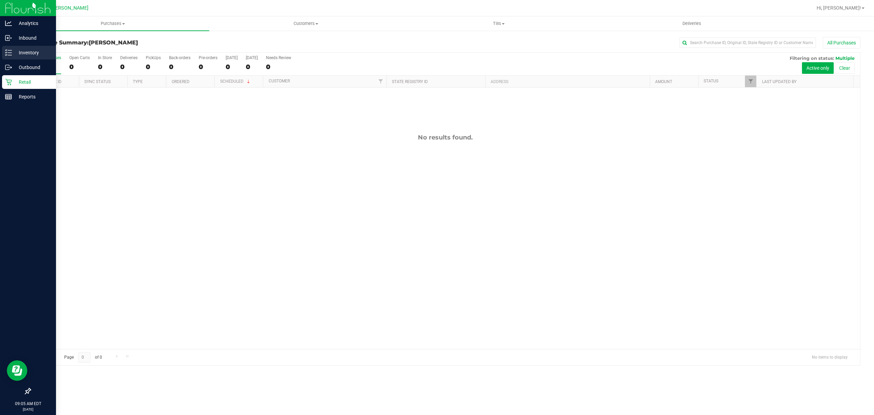
click at [25, 52] on p "Inventory" at bounding box center [32, 52] width 41 height 8
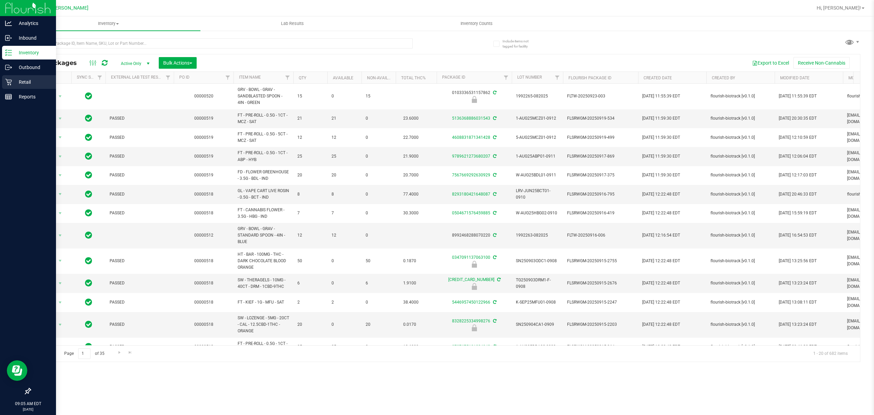
click at [7, 82] on icon at bounding box center [8, 82] width 7 height 7
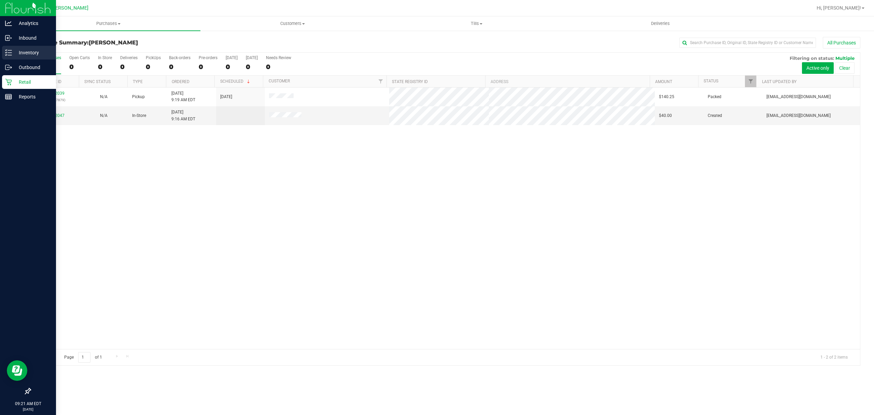
click at [10, 50] on line at bounding box center [10, 50] width 4 height 0
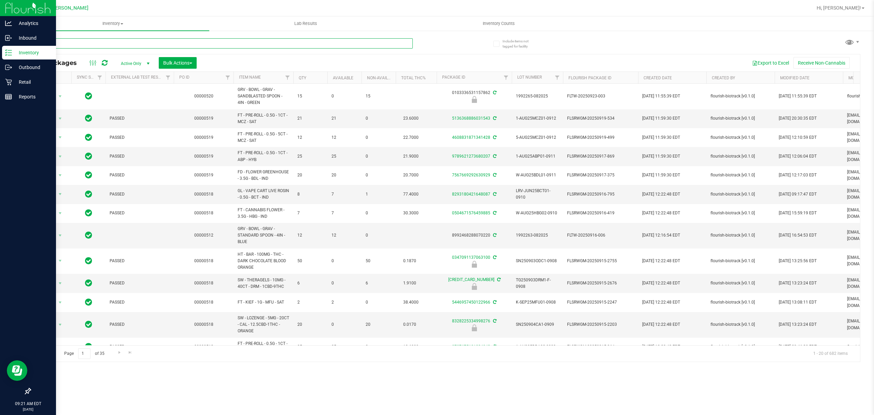
drag, startPoint x: 186, startPoint y: 42, endPoint x: 179, endPoint y: 47, distance: 8.1
click at [185, 43] on input "text" at bounding box center [221, 43] width 383 height 10
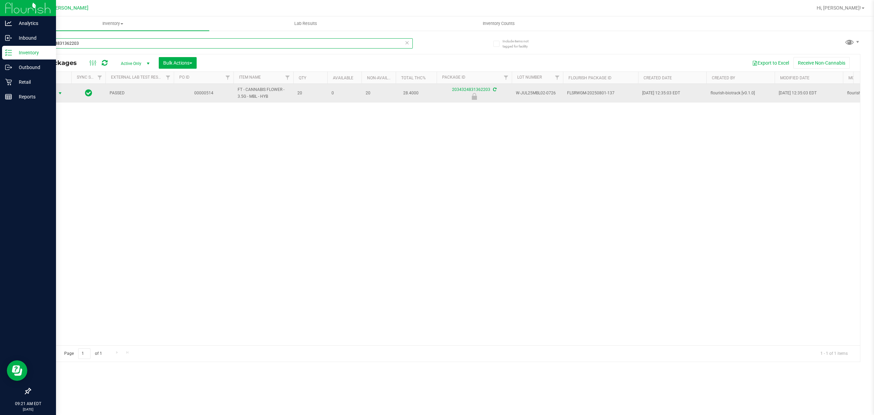
type input "2034324831362203"
click at [63, 94] on span "select" at bounding box center [59, 92] width 5 height 5
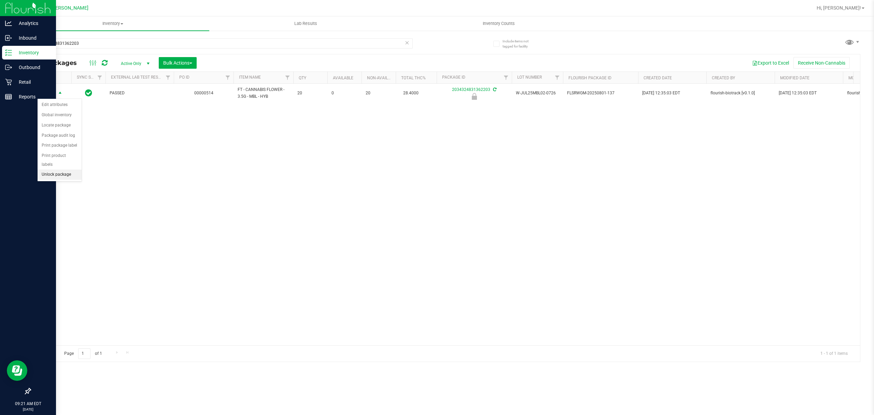
click at [60, 172] on li "Unlock package" at bounding box center [60, 174] width 44 height 10
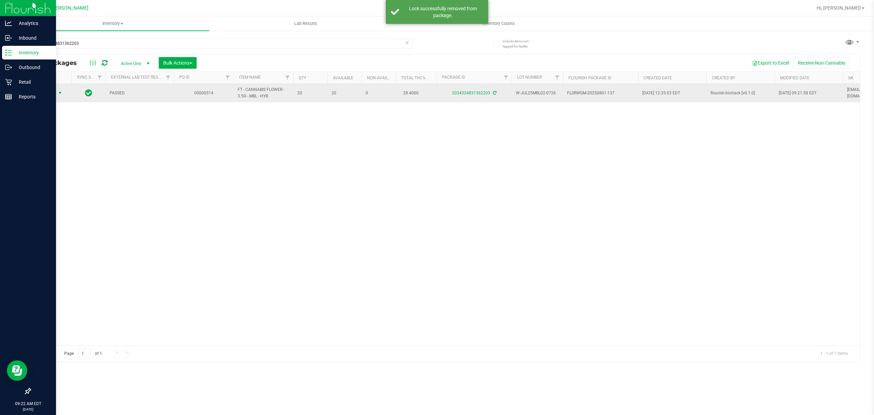
click at [63, 94] on span "select" at bounding box center [59, 92] width 5 height 5
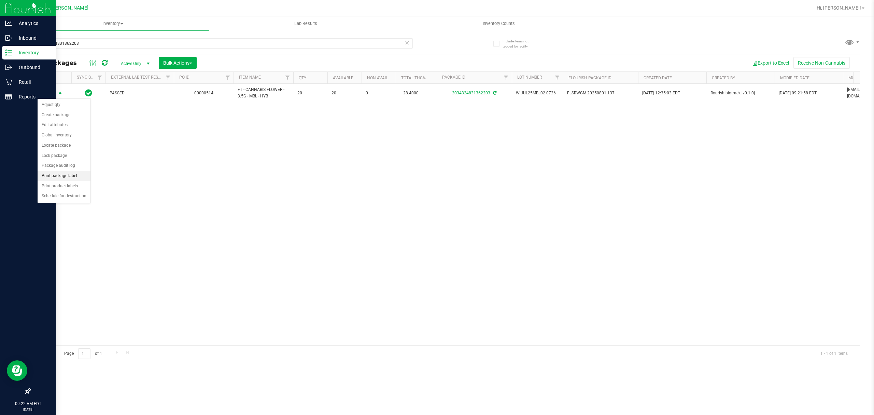
click at [59, 175] on li "Print package label" at bounding box center [64, 176] width 53 height 10
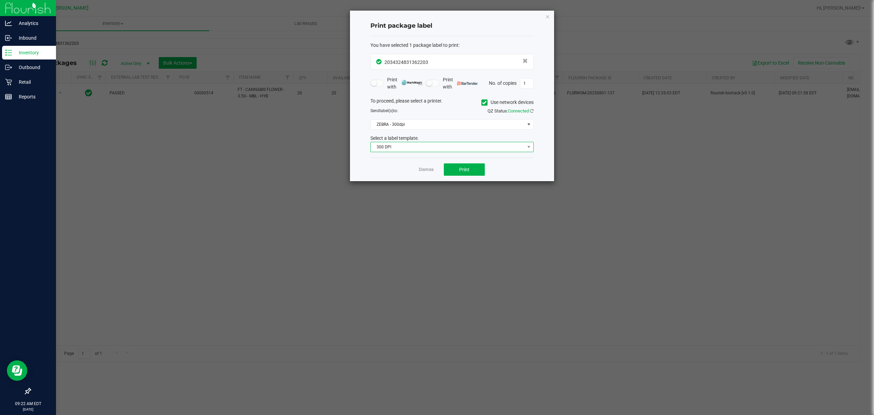
click at [426, 151] on span "300 DPI" at bounding box center [448, 147] width 154 height 10
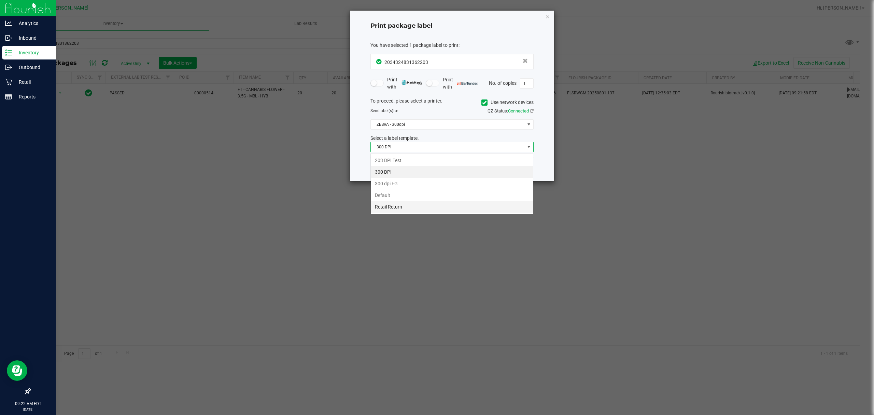
scroll to position [10, 163]
click at [413, 210] on li "Retail Return" at bounding box center [452, 207] width 162 height 12
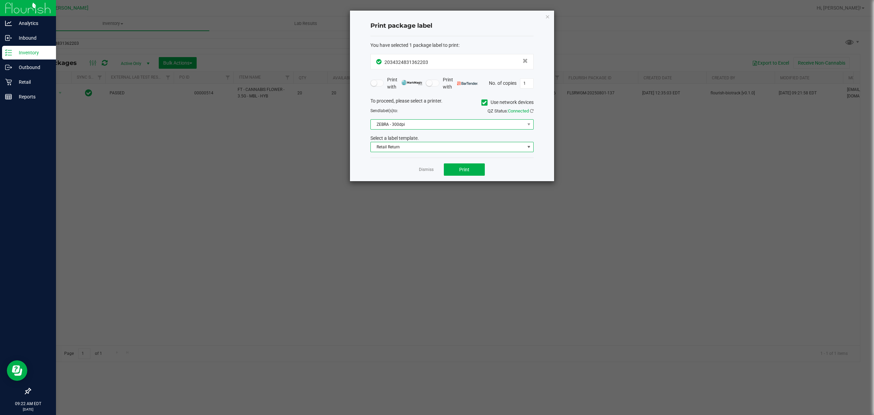
click at [399, 125] on span "ZEBRA - 300dpi" at bounding box center [448, 125] width 154 height 10
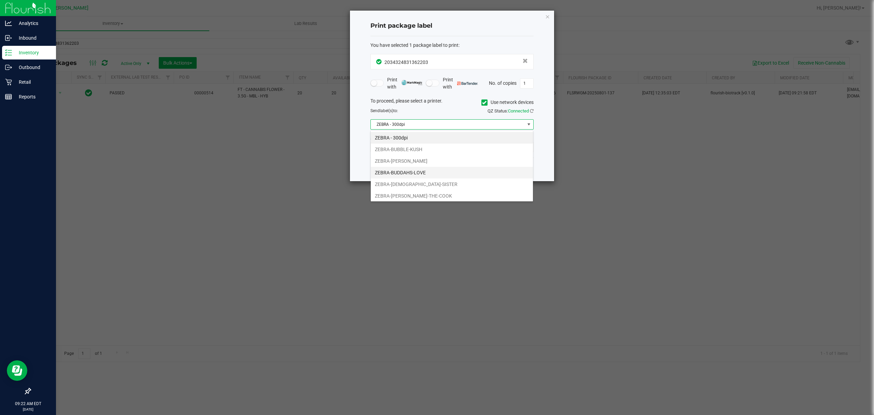
scroll to position [14, 0]
click at [404, 193] on li "ZEBRA-BUGLEWEED" at bounding box center [452, 195] width 162 height 12
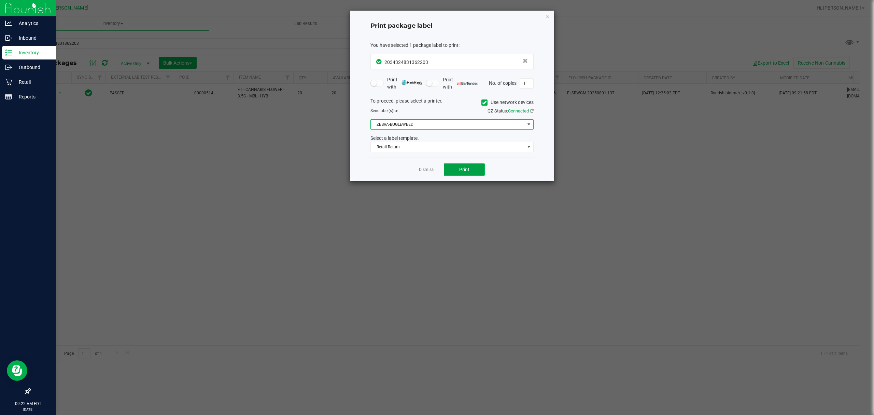
click at [468, 171] on span "Print" at bounding box center [464, 169] width 10 height 5
